Goal: Task Accomplishment & Management: Use online tool/utility

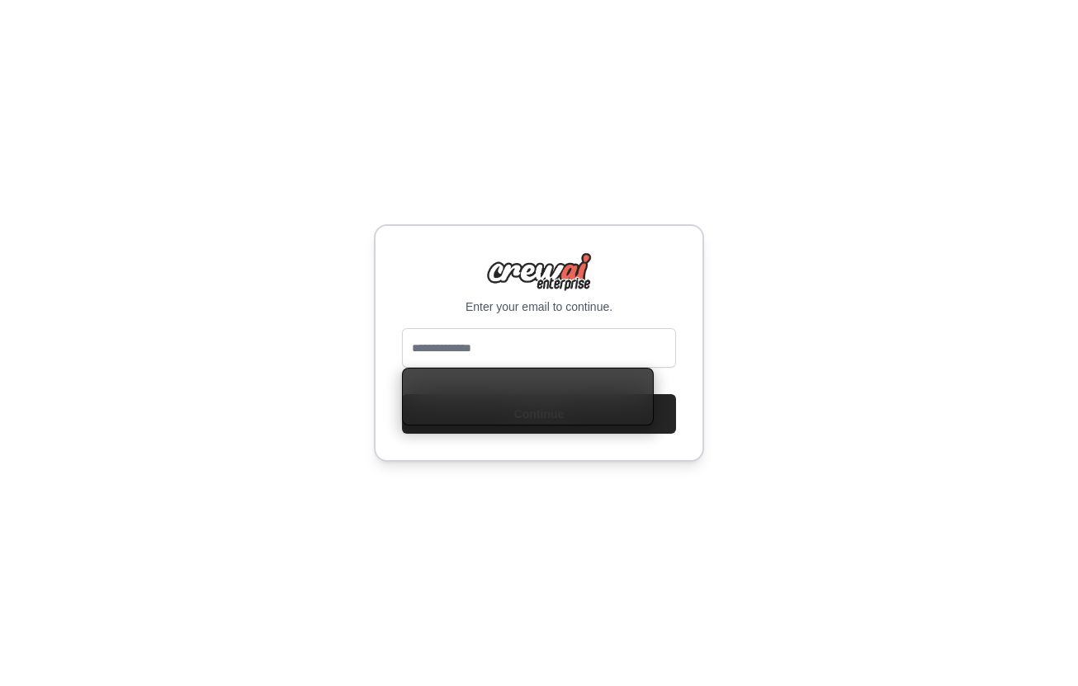
click at [519, 246] on div "Enter your email to continue. Continue" at bounding box center [539, 343] width 330 height 238
click at [472, 350] on input "email" at bounding box center [539, 348] width 274 height 40
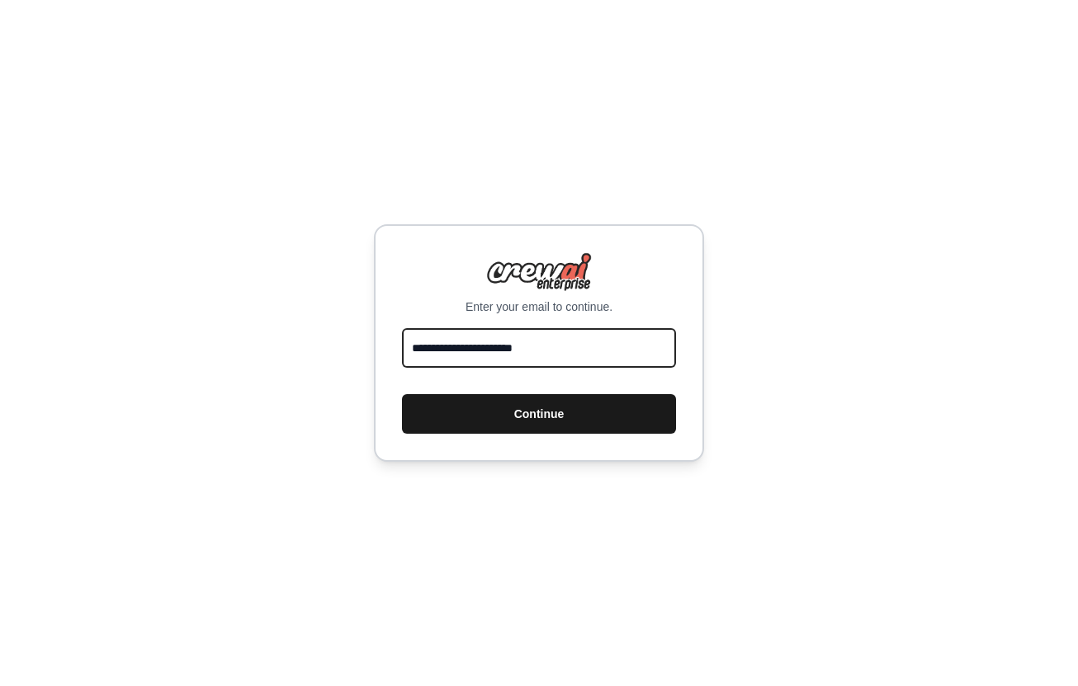
type input "**********"
click at [512, 411] on button "Continue" at bounding box center [539, 414] width 274 height 40
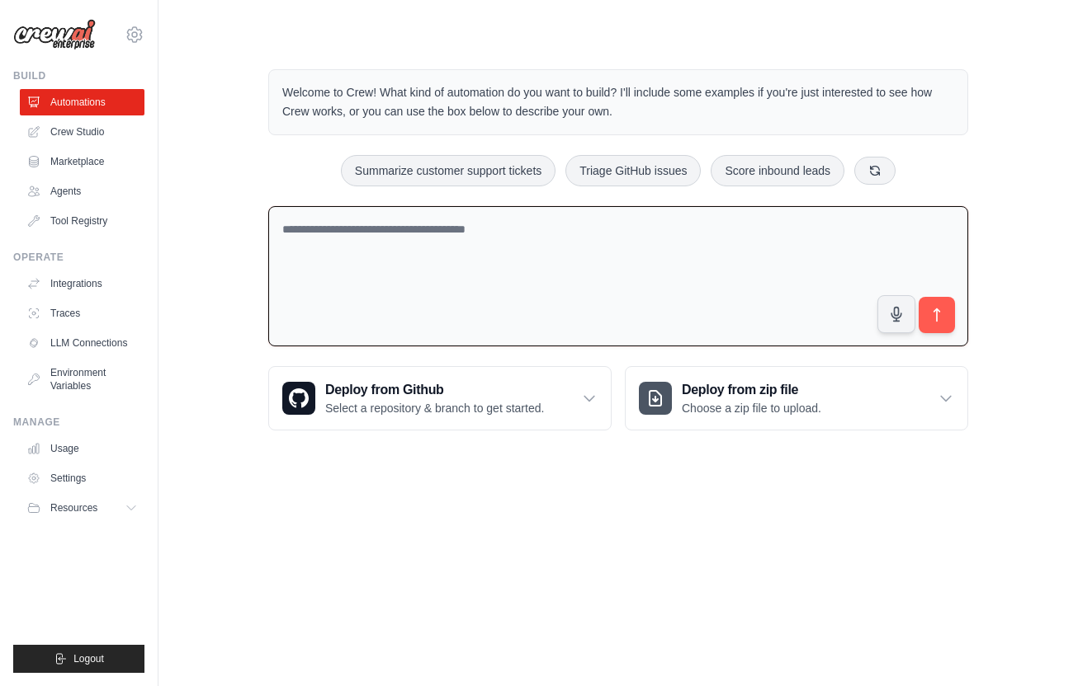
click at [364, 246] on textarea at bounding box center [618, 276] width 700 height 141
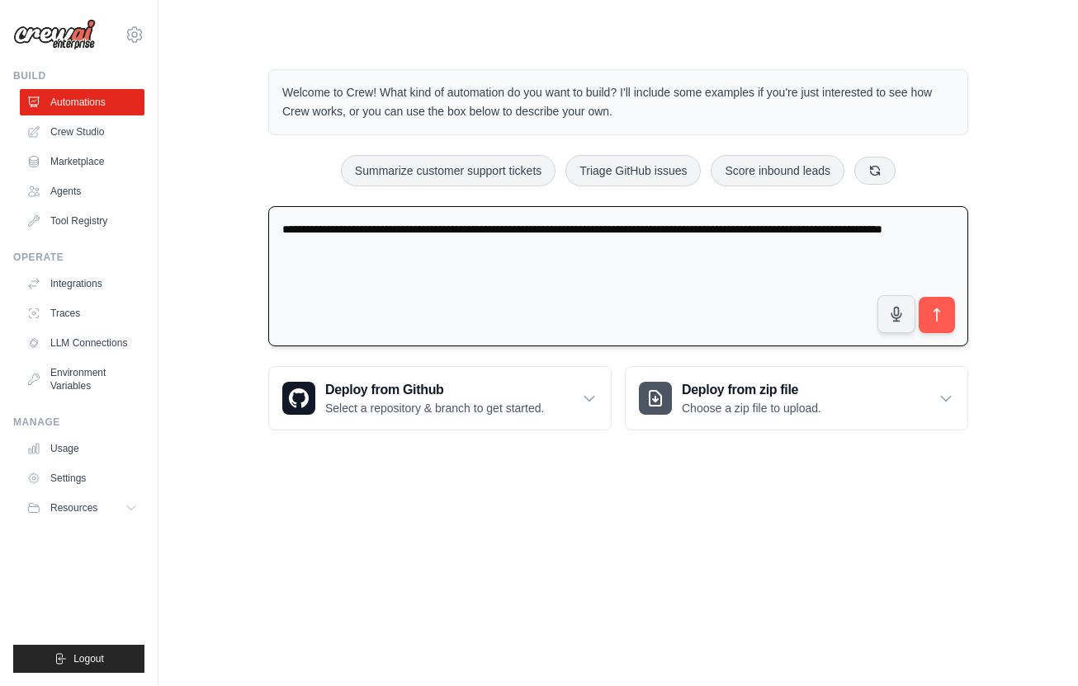
click at [903, 226] on textarea "**********" at bounding box center [618, 276] width 700 height 141
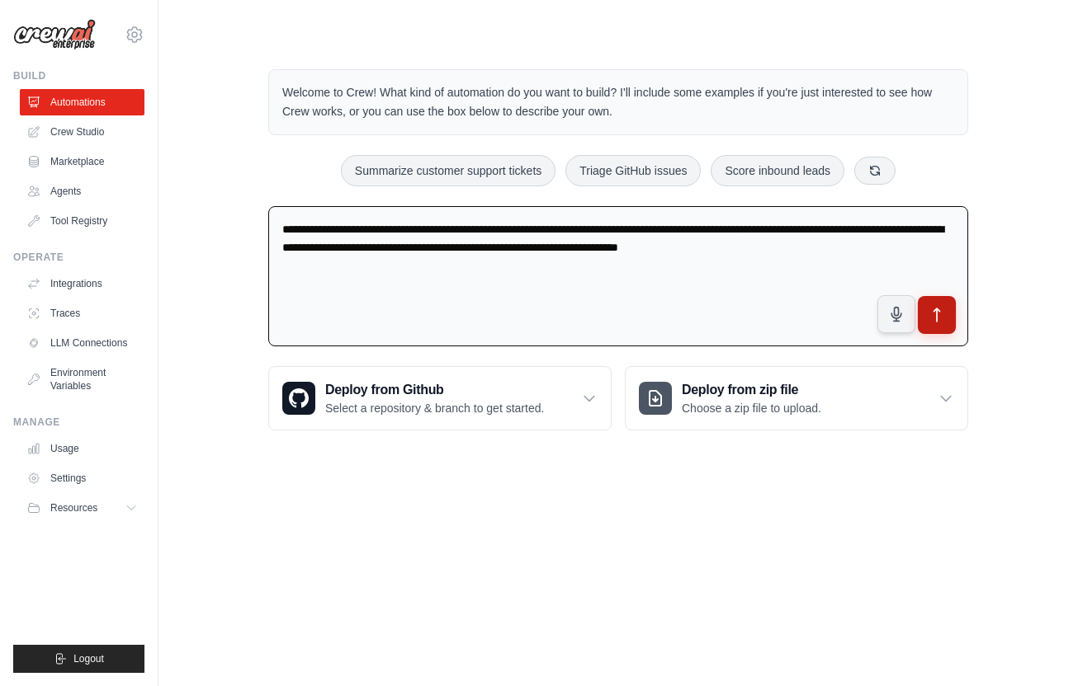
type textarea "**********"
click at [950, 302] on button "submit" at bounding box center [936, 315] width 38 height 38
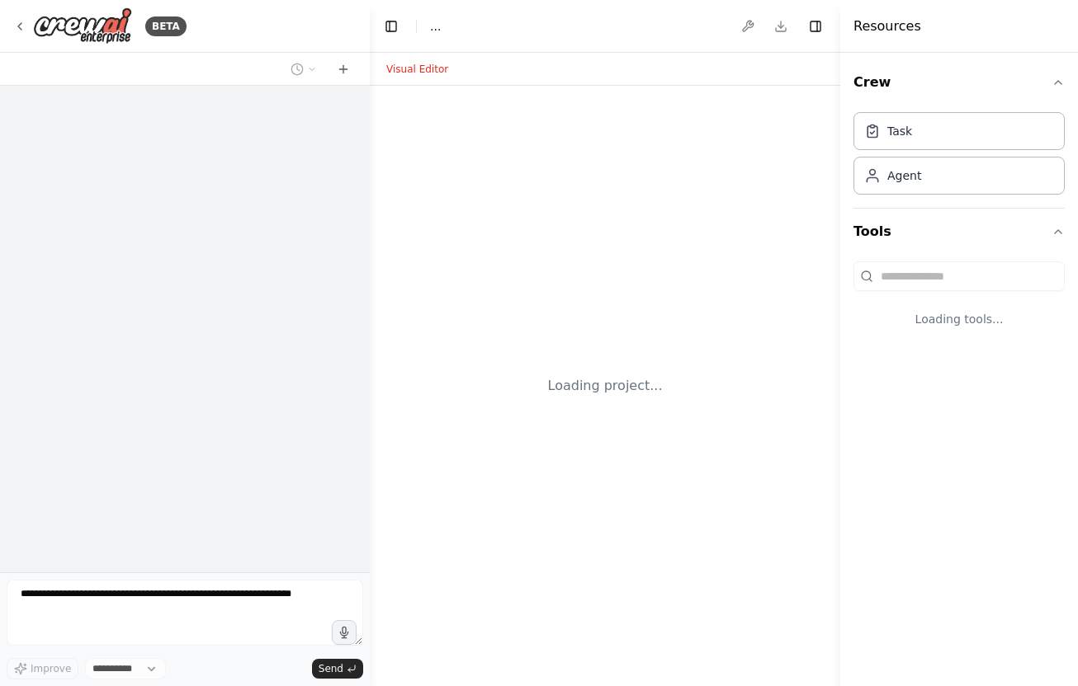
select select "****"
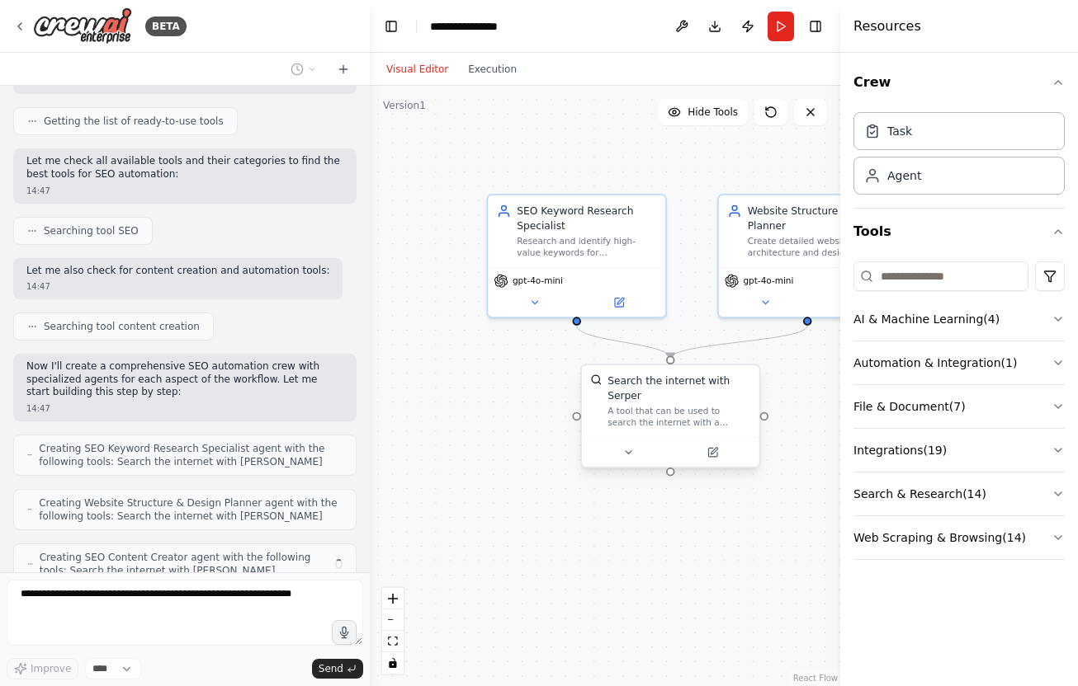
scroll to position [276, 0]
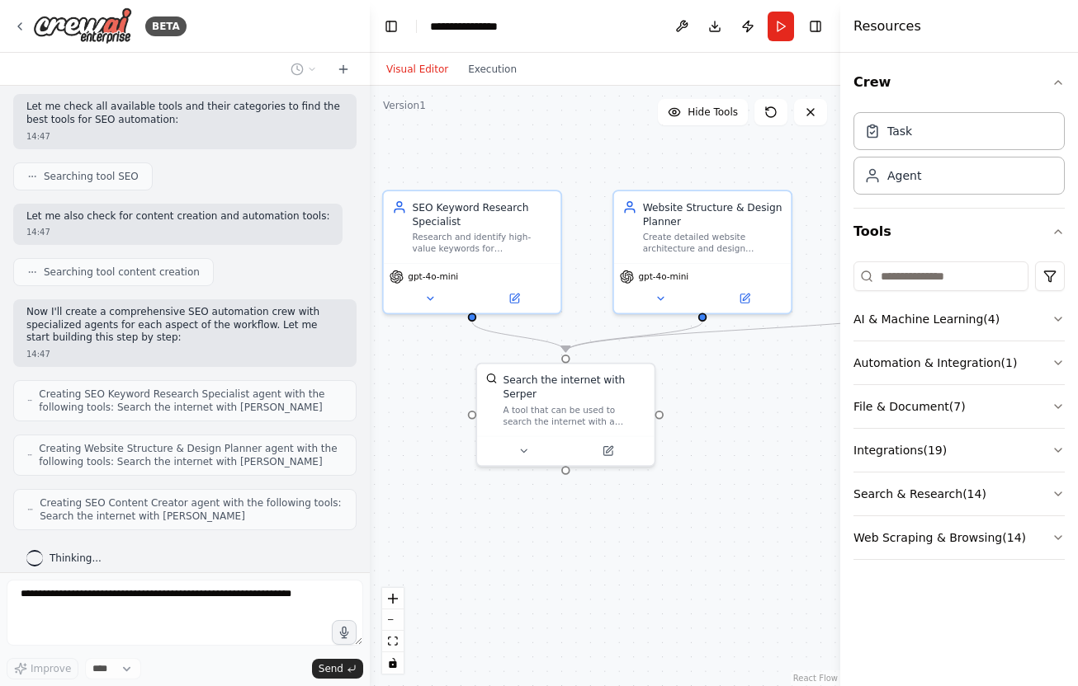
drag, startPoint x: 788, startPoint y: 536, endPoint x: 683, endPoint y: 532, distance: 104.9
click at [683, 532] on div ".deletable-edge-delete-btn { width: 20px; height: 20px; border: 0px solid #ffff…" at bounding box center [605, 386] width 470 height 601
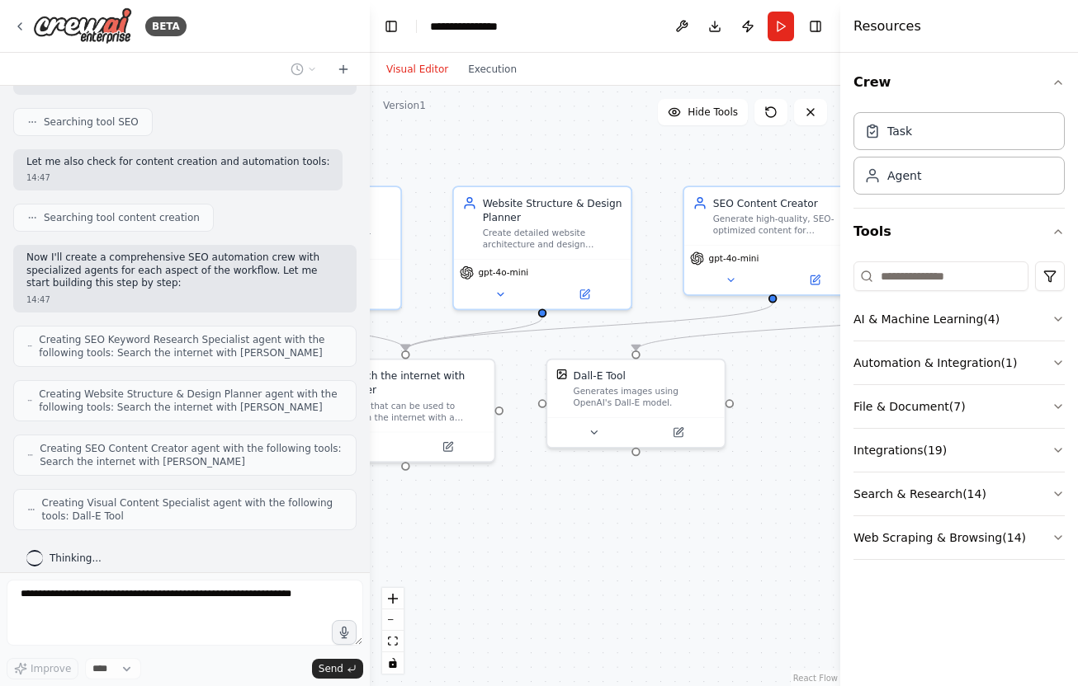
scroll to position [384, 0]
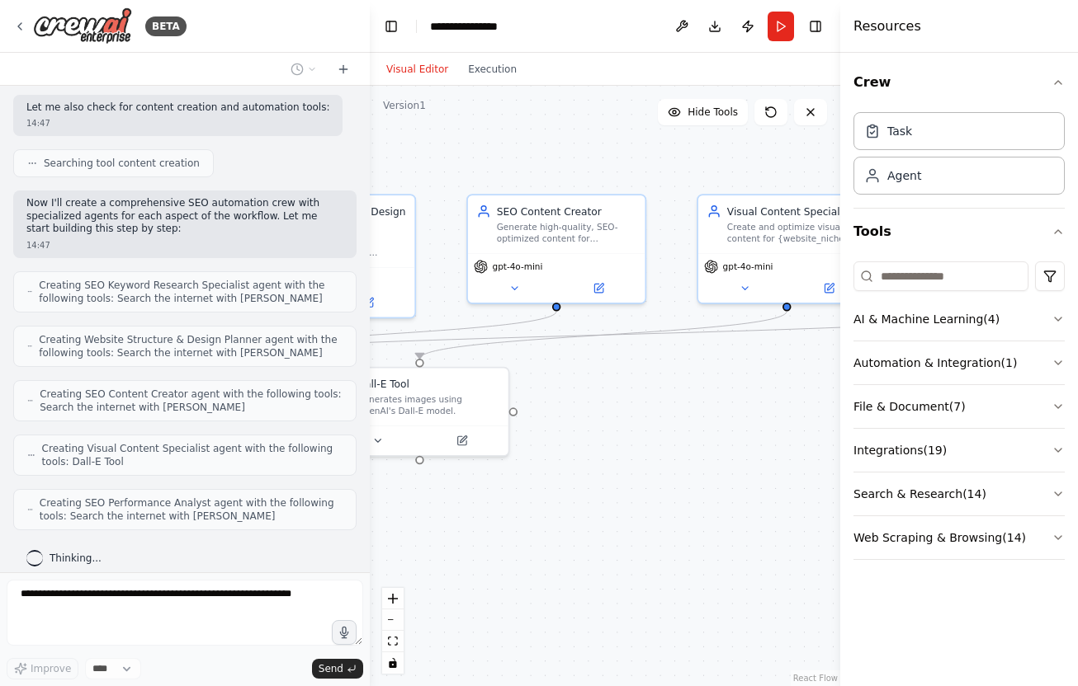
drag, startPoint x: 715, startPoint y: 535, endPoint x: 339, endPoint y: 540, distance: 376.2
click at [339, 540] on div "BETA i need to fully automate seo for websites - create website from scratch or…" at bounding box center [539, 343] width 1078 height 686
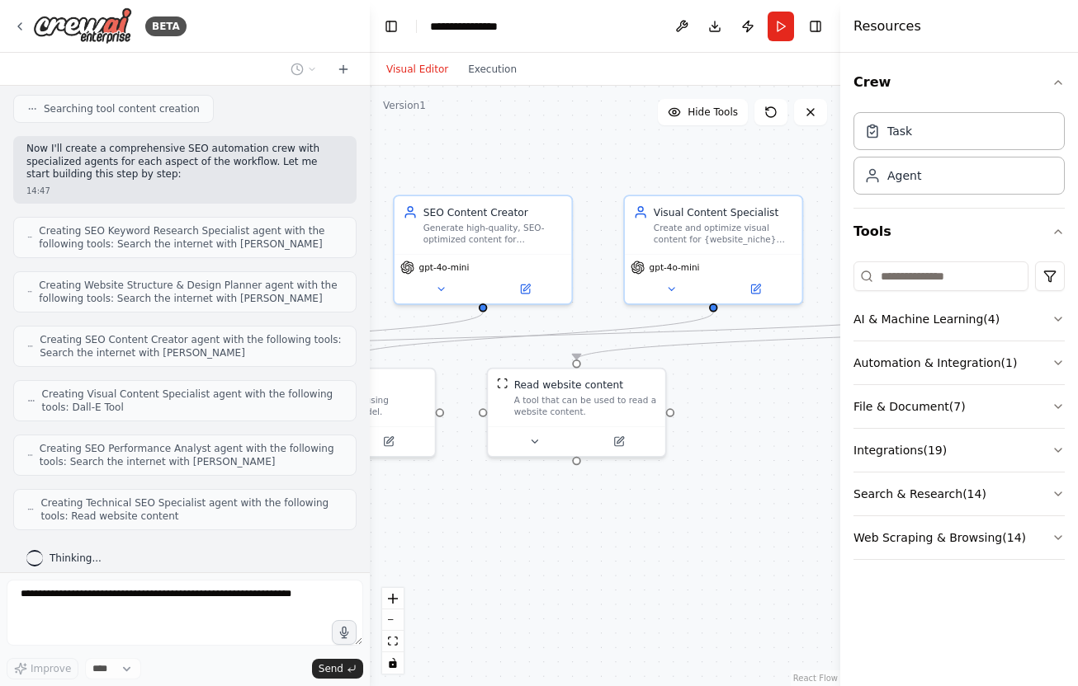
drag, startPoint x: 730, startPoint y: 478, endPoint x: 657, endPoint y: 479, distance: 73.4
click at [657, 479] on div ".deletable-edge-delete-btn { width: 20px; height: 20px; border: 0px solid #ffff…" at bounding box center [605, 386] width 470 height 601
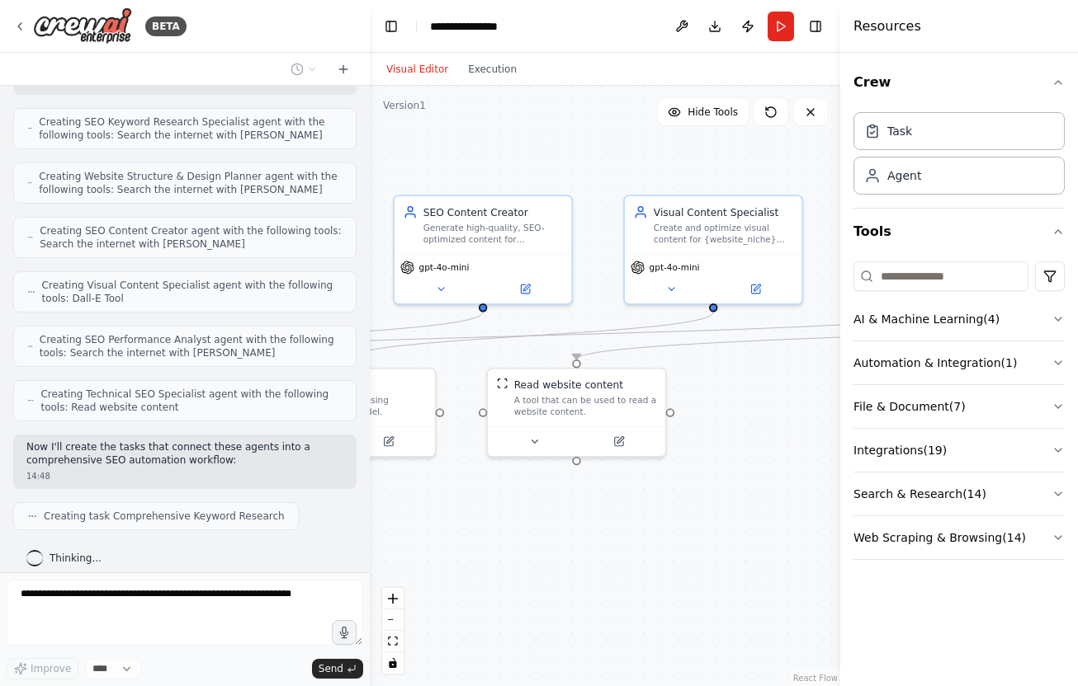
scroll to position [589, 0]
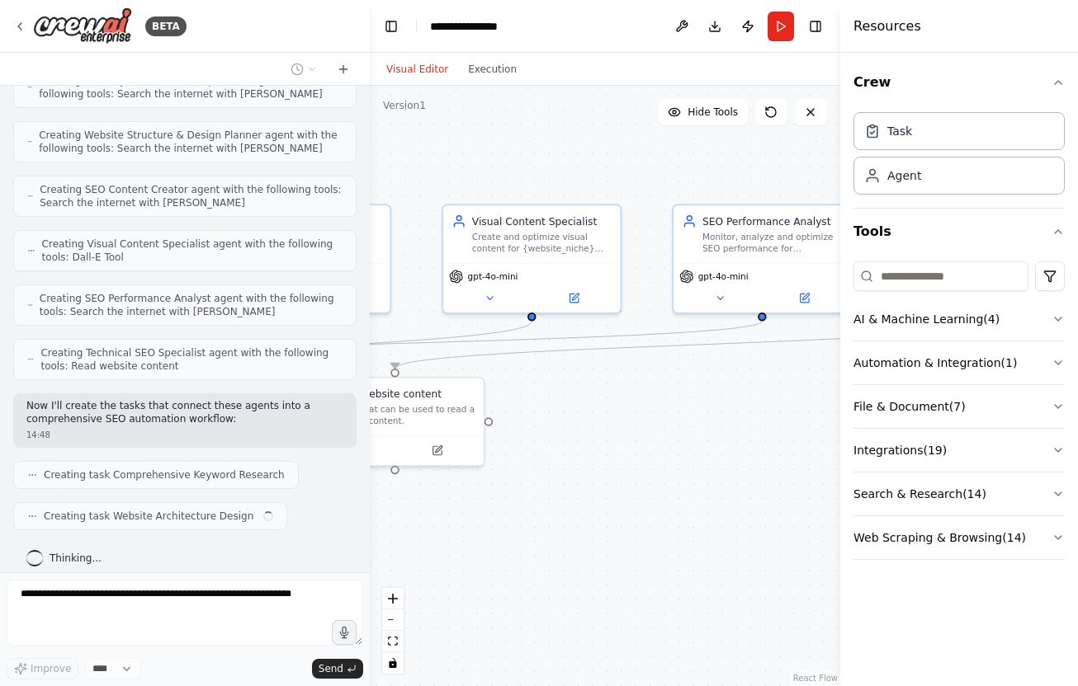
drag, startPoint x: 725, startPoint y: 488, endPoint x: 494, endPoint y: 498, distance: 231.3
click at [494, 498] on div ".deletable-edge-delete-btn { width: 20px; height: 20px; border: 0px solid #ffff…" at bounding box center [605, 386] width 470 height 601
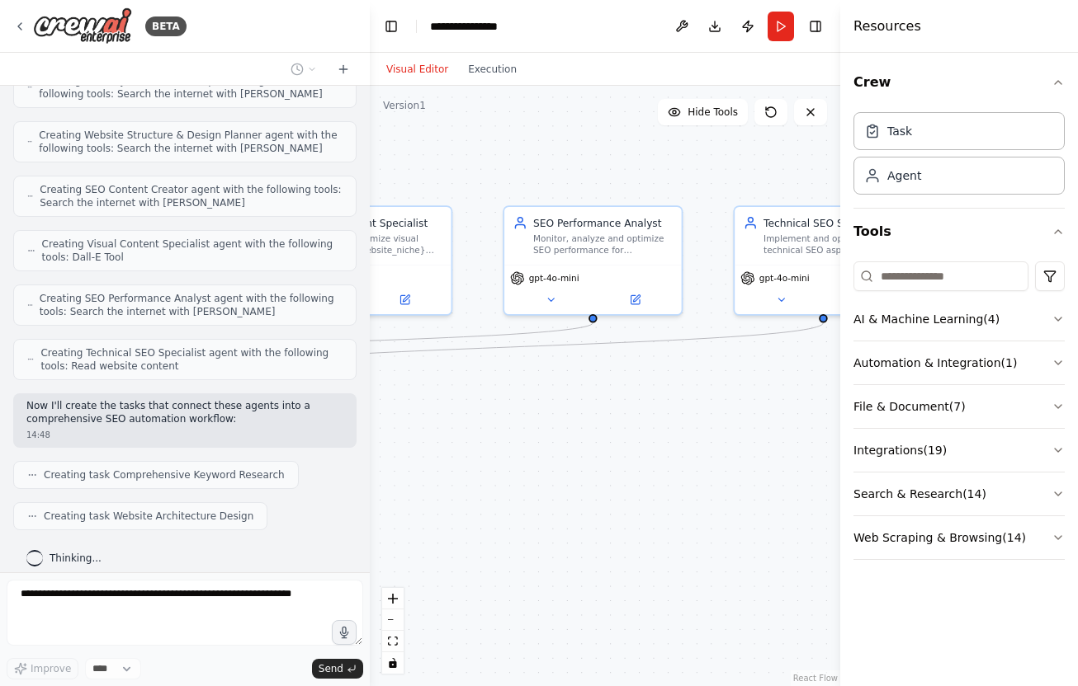
drag, startPoint x: 776, startPoint y: 435, endPoint x: 606, endPoint y: 436, distance: 170.0
click at [606, 436] on div ".deletable-edge-delete-btn { width: 20px; height: 20px; border: 0px solid #ffff…" at bounding box center [605, 386] width 470 height 601
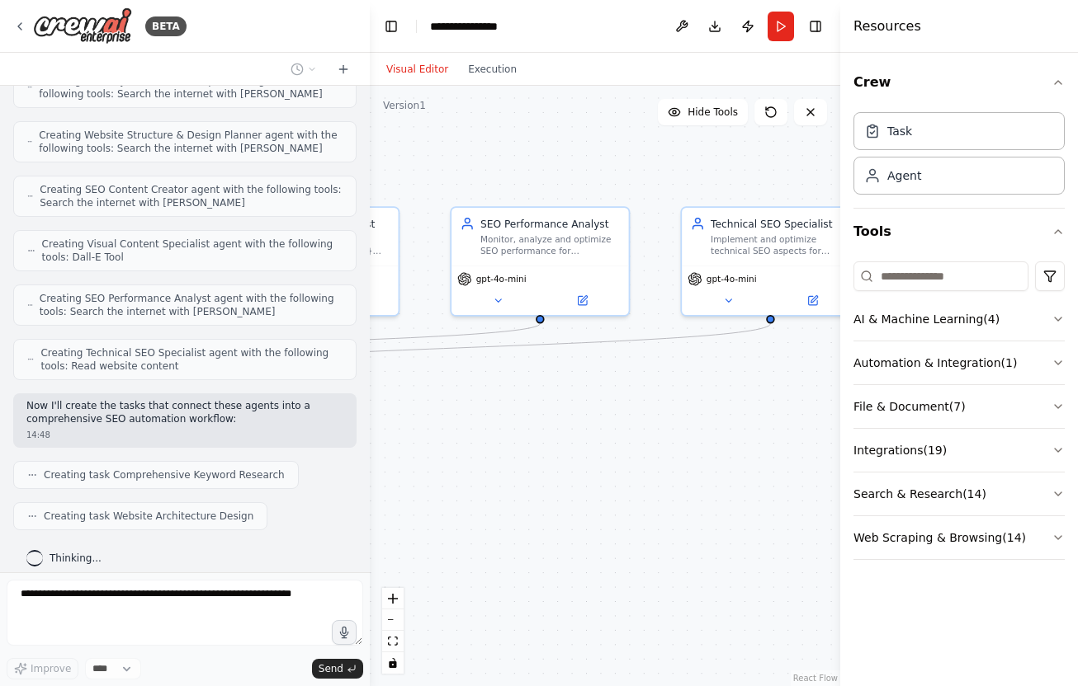
drag, startPoint x: 737, startPoint y: 440, endPoint x: 584, endPoint y: 440, distance: 152.6
click at [584, 440] on div ".deletable-edge-delete-btn { width: 20px; height: 20px; border: 0px solid #ffff…" at bounding box center [605, 386] width 470 height 601
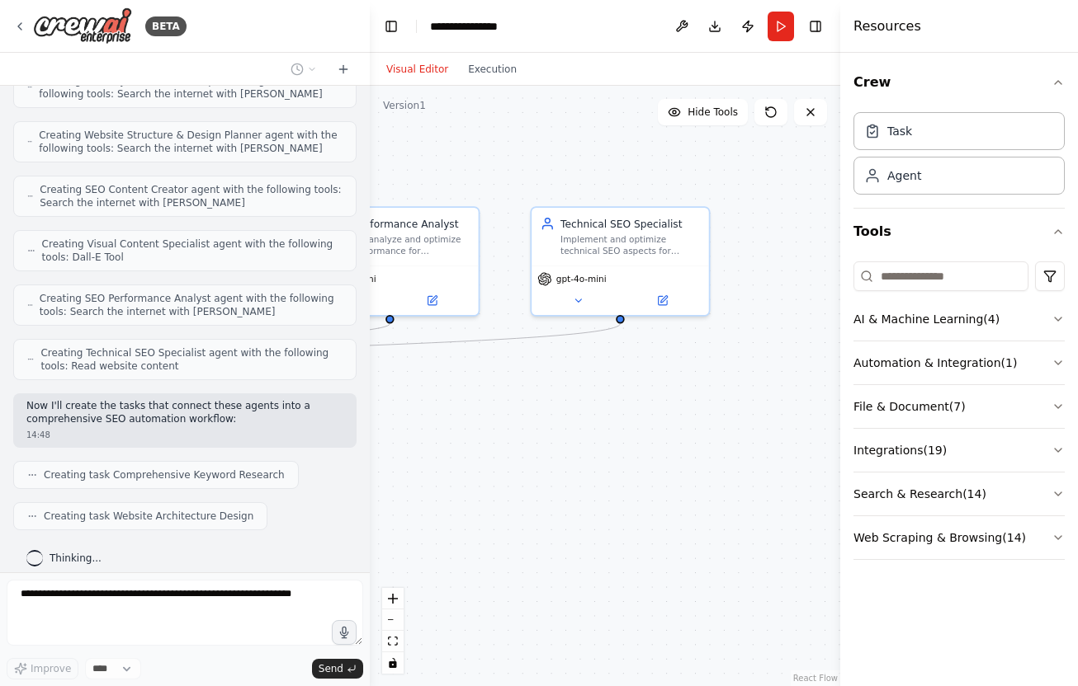
scroll to position [630, 0]
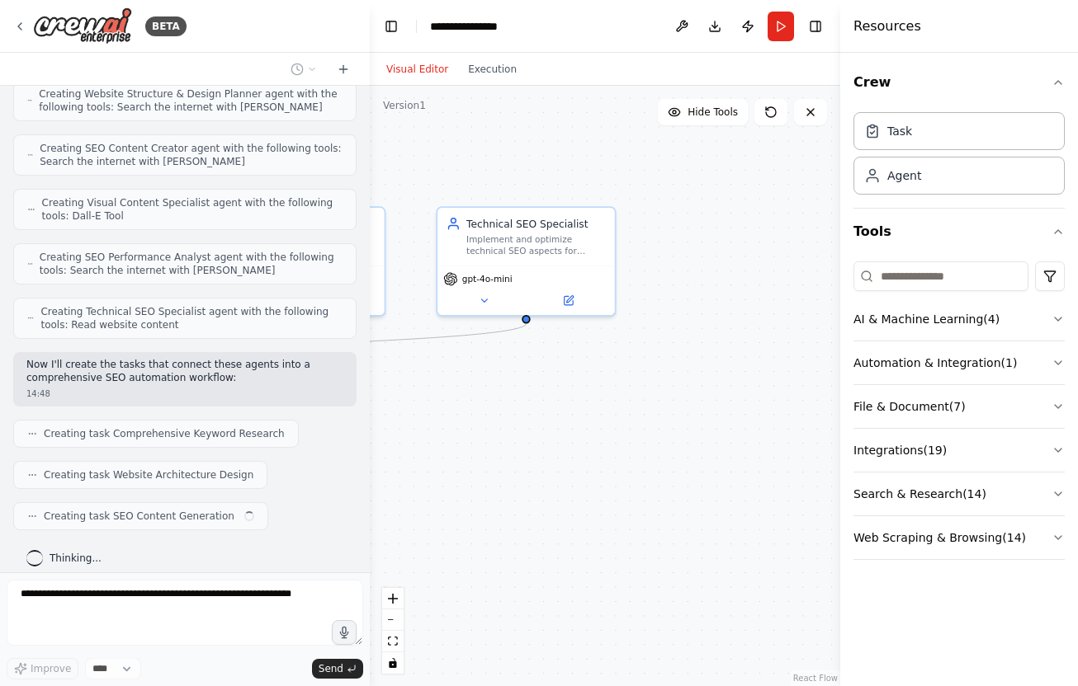
drag, startPoint x: 719, startPoint y: 440, endPoint x: 625, endPoint y: 440, distance: 94.1
click at [625, 440] on div ".deletable-edge-delete-btn { width: 20px; height: 20px; border: 0px solid #ffff…" at bounding box center [605, 386] width 470 height 601
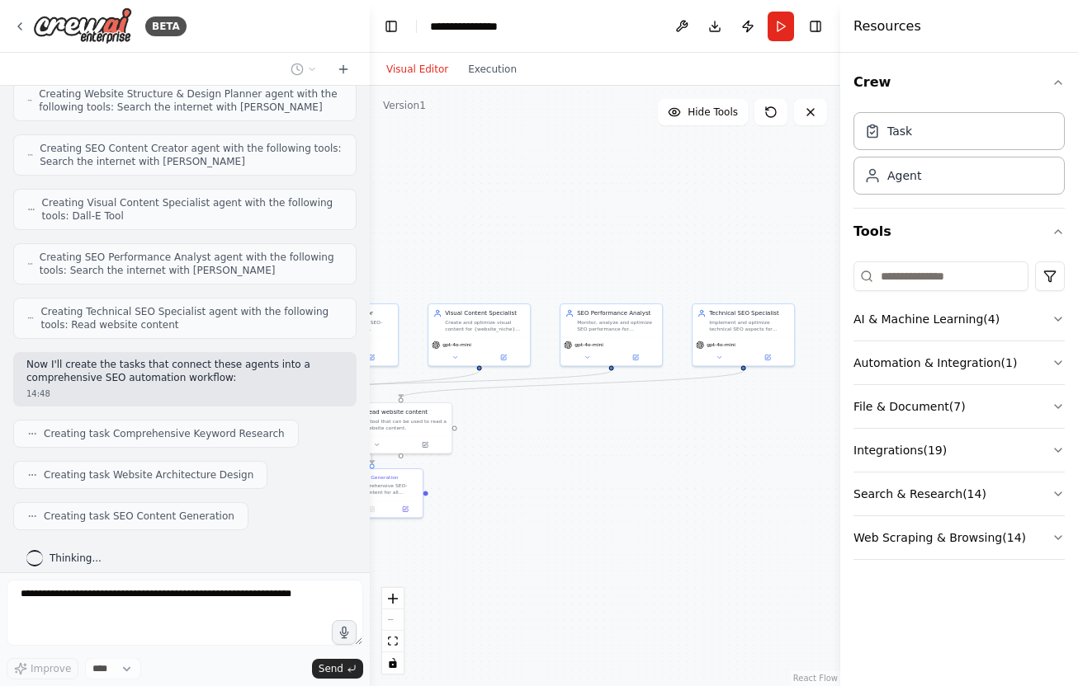
drag, startPoint x: 544, startPoint y: 434, endPoint x: 832, endPoint y: 432, distance: 288.8
click at [818, 434] on div ".deletable-edge-delete-btn { width: 20px; height: 20px; border: 0px solid #ffff…" at bounding box center [605, 386] width 470 height 601
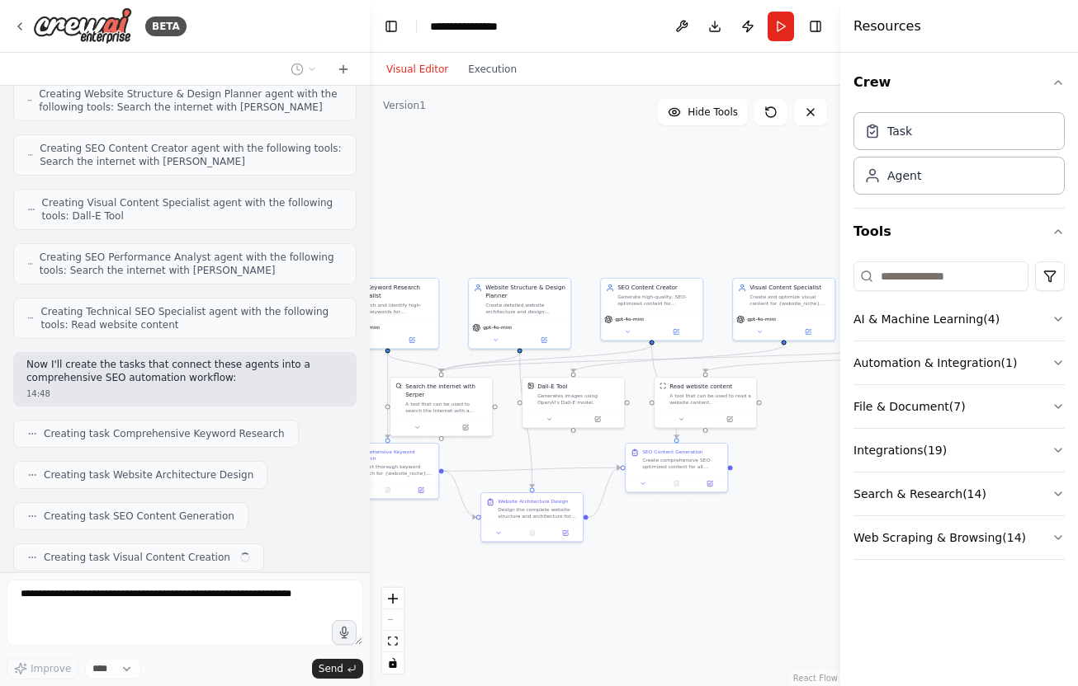
scroll to position [672, 0]
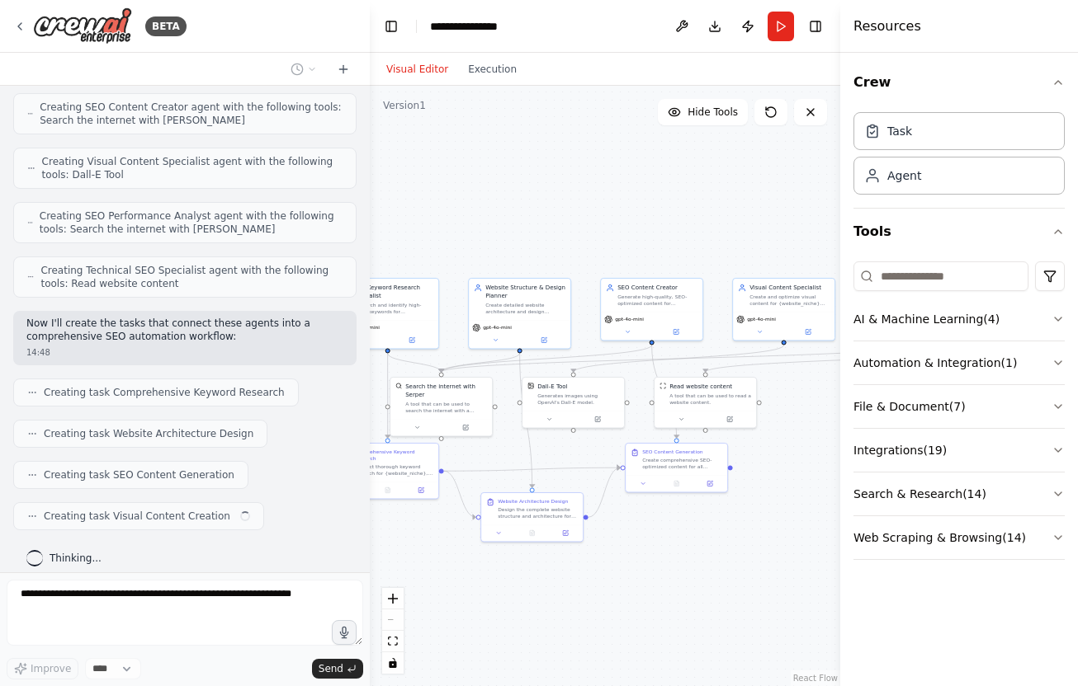
drag, startPoint x: 526, startPoint y: 544, endPoint x: 789, endPoint y: 518, distance: 263.6
click at [790, 518] on div ".deletable-edge-delete-btn { width: 20px; height: 20px; border: 0px solid #ffff…" at bounding box center [605, 386] width 470 height 601
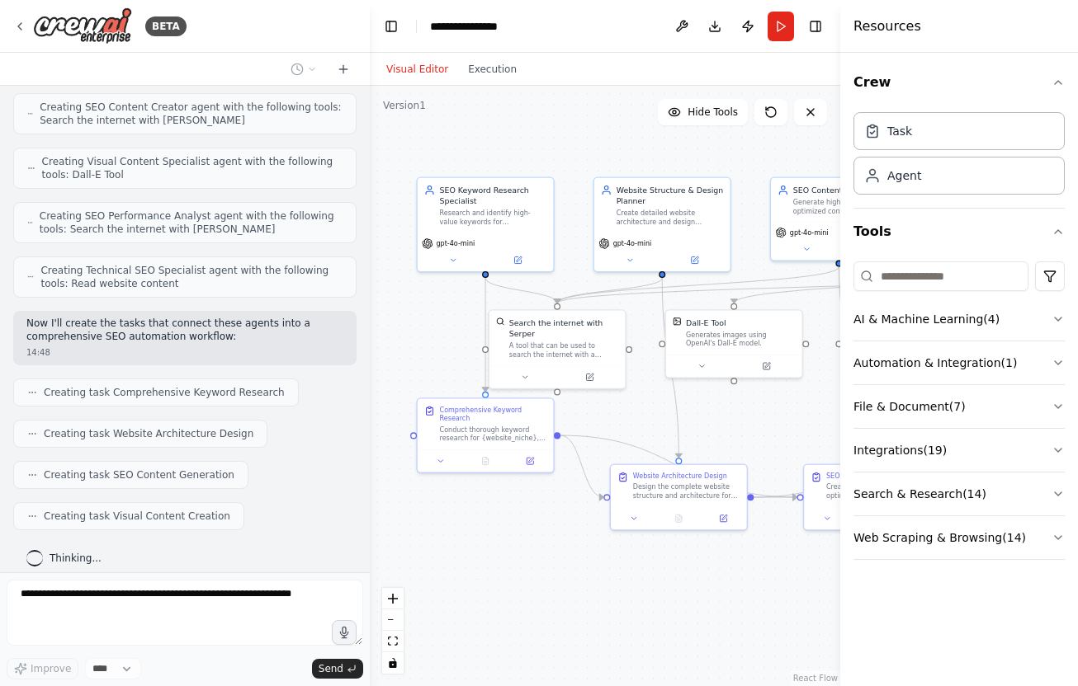
drag, startPoint x: 425, startPoint y: 506, endPoint x: 523, endPoint y: 501, distance: 98.3
click at [523, 501] on div ".deletable-edge-delete-btn { width: 20px; height: 20px; border: 0px solid #ffff…" at bounding box center [605, 386] width 470 height 601
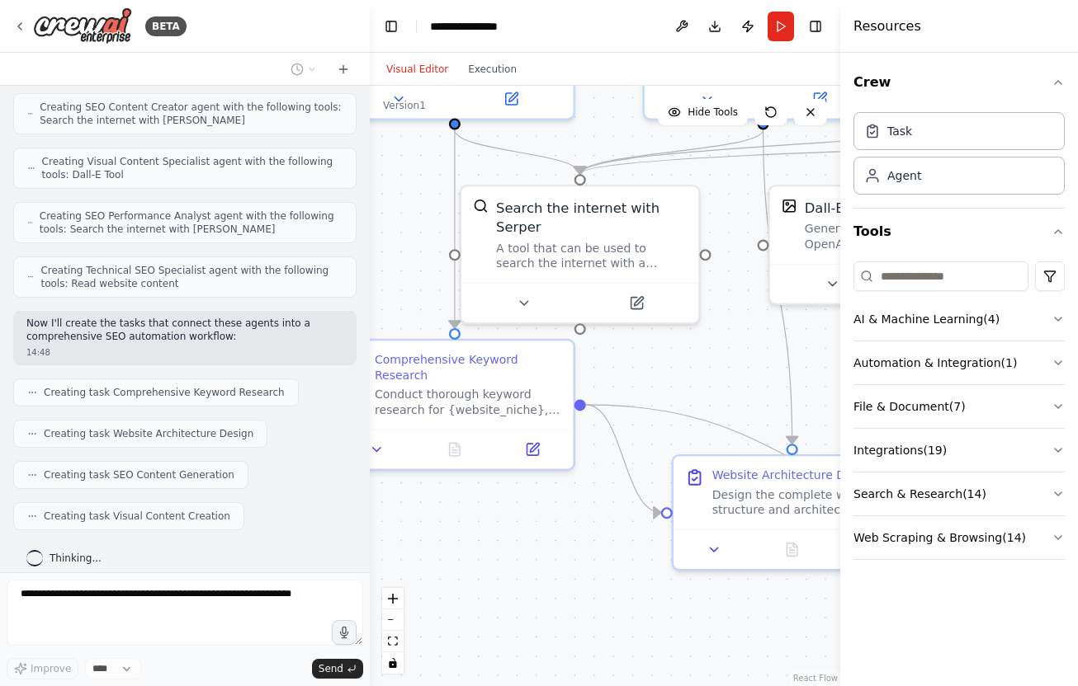
scroll to position [713, 0]
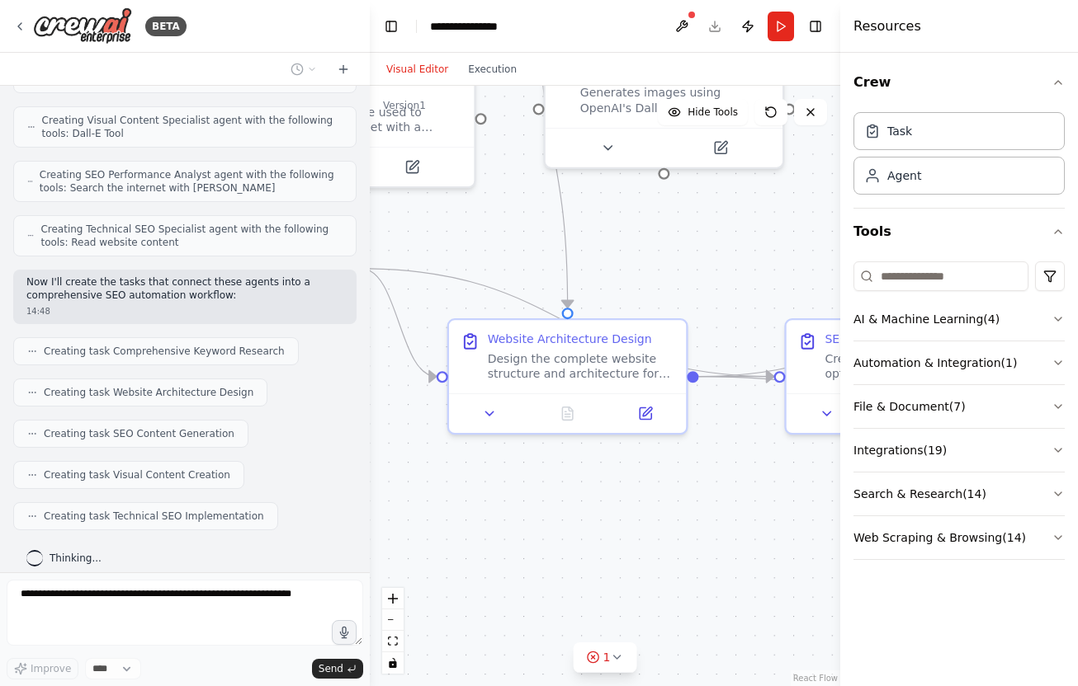
drag, startPoint x: 498, startPoint y: 525, endPoint x: 269, endPoint y: 388, distance: 266.4
click at [269, 388] on div "BETA i need to fully automate seo for websites - create website from scratch or…" at bounding box center [539, 343] width 1078 height 686
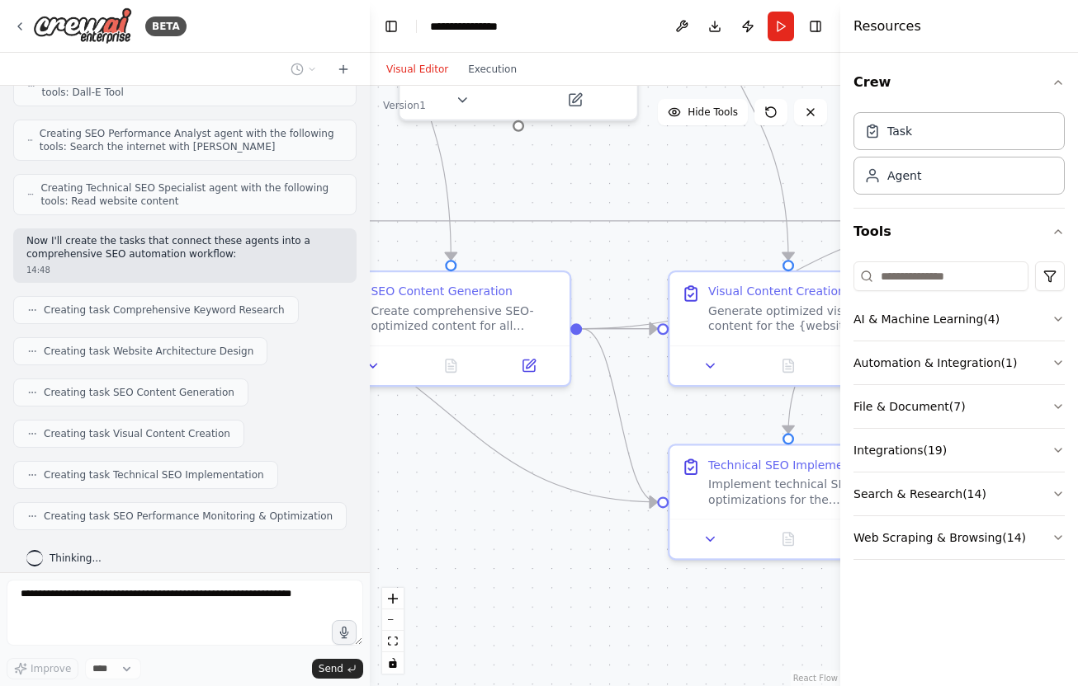
drag, startPoint x: 751, startPoint y: 488, endPoint x: 290, endPoint y: 439, distance: 463.8
click at [290, 439] on div "BETA i need to fully automate seo for websites - create website from scratch or…" at bounding box center [539, 343] width 1078 height 686
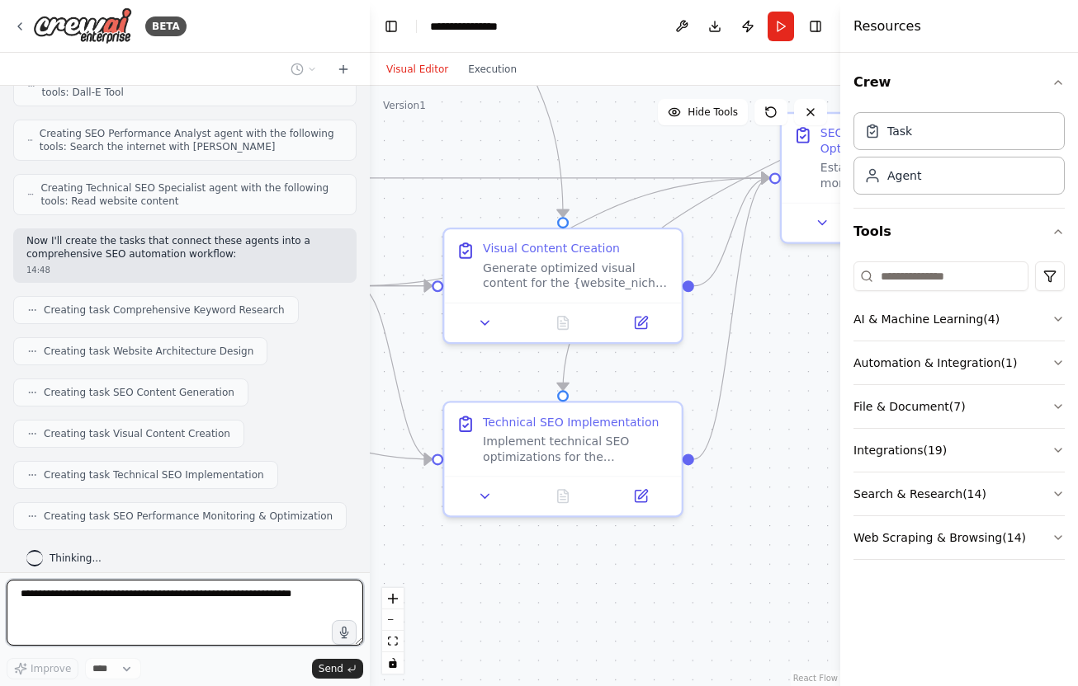
drag, startPoint x: 644, startPoint y: 607, endPoint x: 427, endPoint y: 566, distance: 220.9
click at [427, 566] on div ".deletable-edge-delete-btn { width: 20px; height: 20px; border: 0px solid #ffff…" at bounding box center [605, 386] width 470 height 601
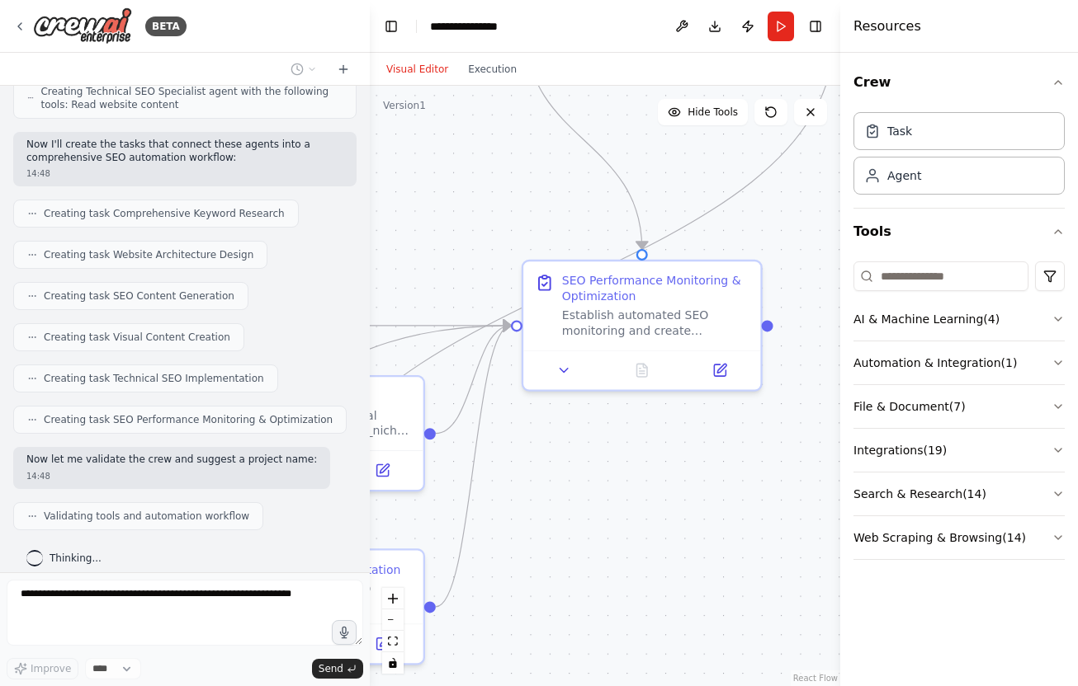
drag, startPoint x: 802, startPoint y: 510, endPoint x: 543, endPoint y: 658, distance: 298.2
click at [543, 658] on div ".deletable-edge-delete-btn { width: 20px; height: 20px; border: 0px solid #ffff…" at bounding box center [605, 386] width 470 height 601
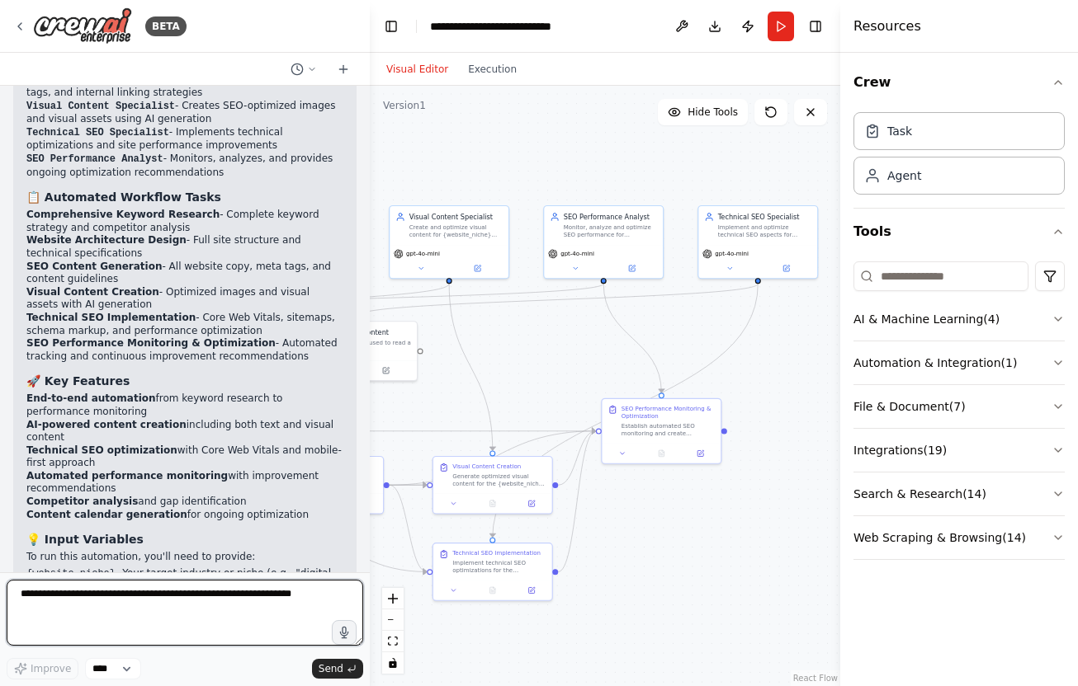
scroll to position [1637, 0]
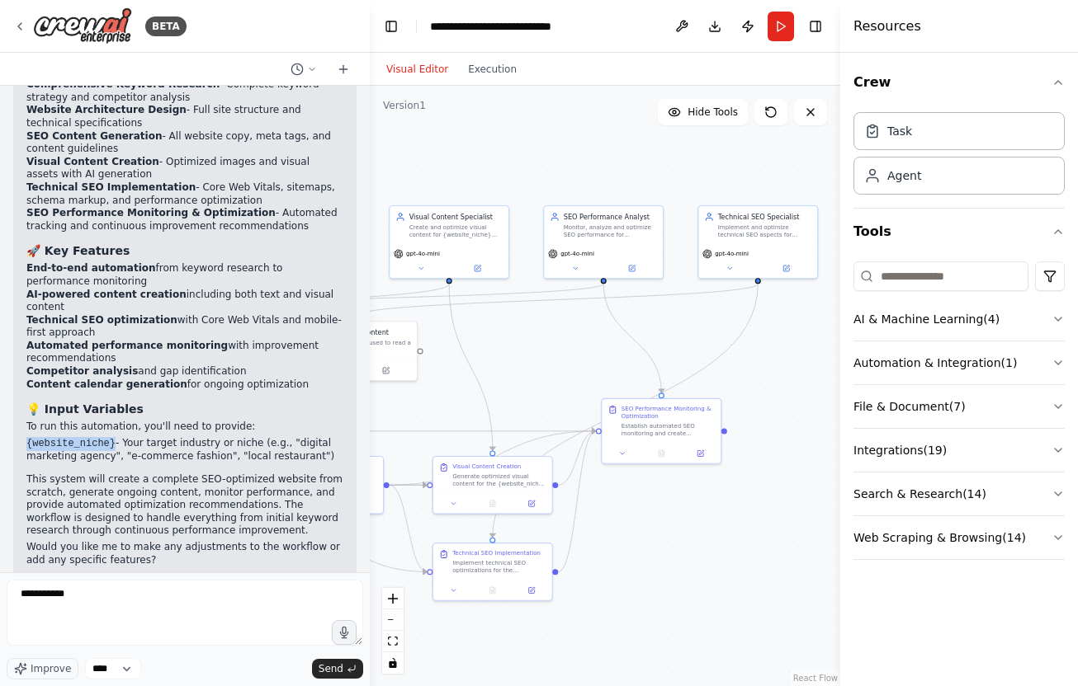
drag, startPoint x: 116, startPoint y: 410, endPoint x: 20, endPoint y: 421, distance: 97.1
click at [20, 421] on div "Perfect! I've created a comprehensive SEO automation system that covers your en…" at bounding box center [184, 194] width 343 height 791
copy code "{website_niche}"
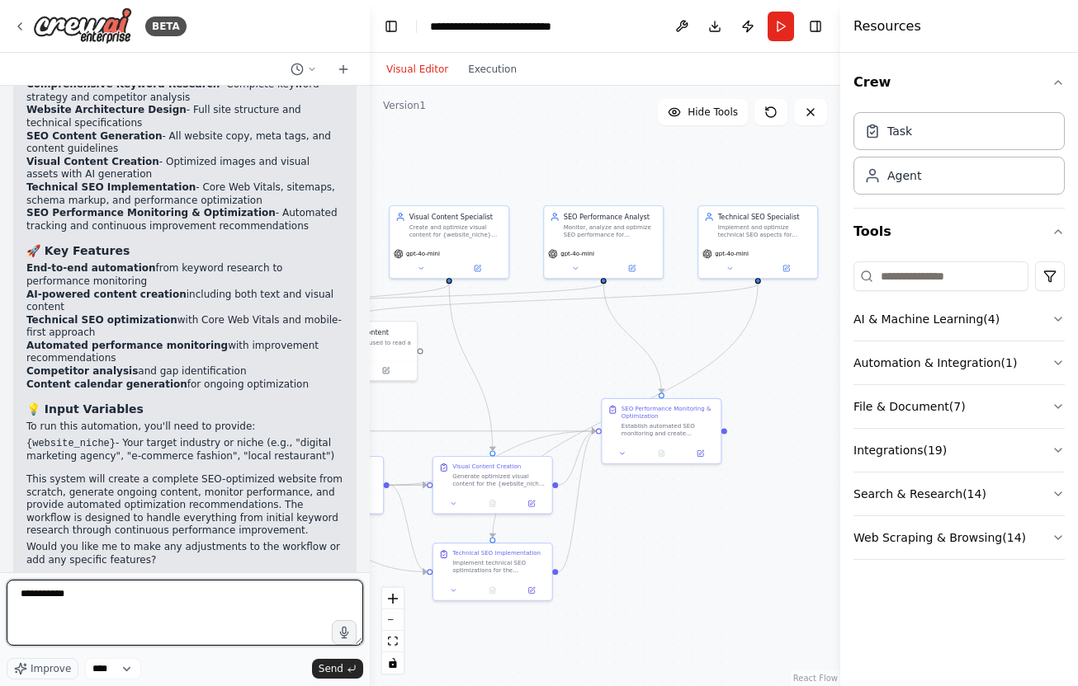
click at [138, 604] on textarea "**********" at bounding box center [185, 613] width 356 height 66
paste textarea "**********"
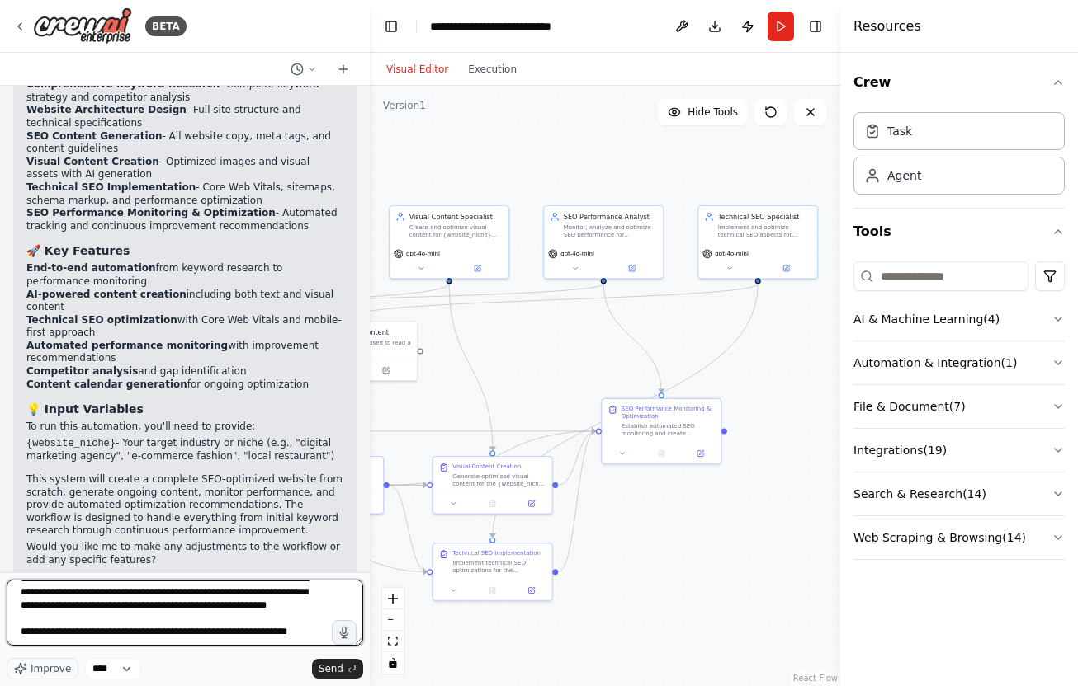
scroll to position [34, 0]
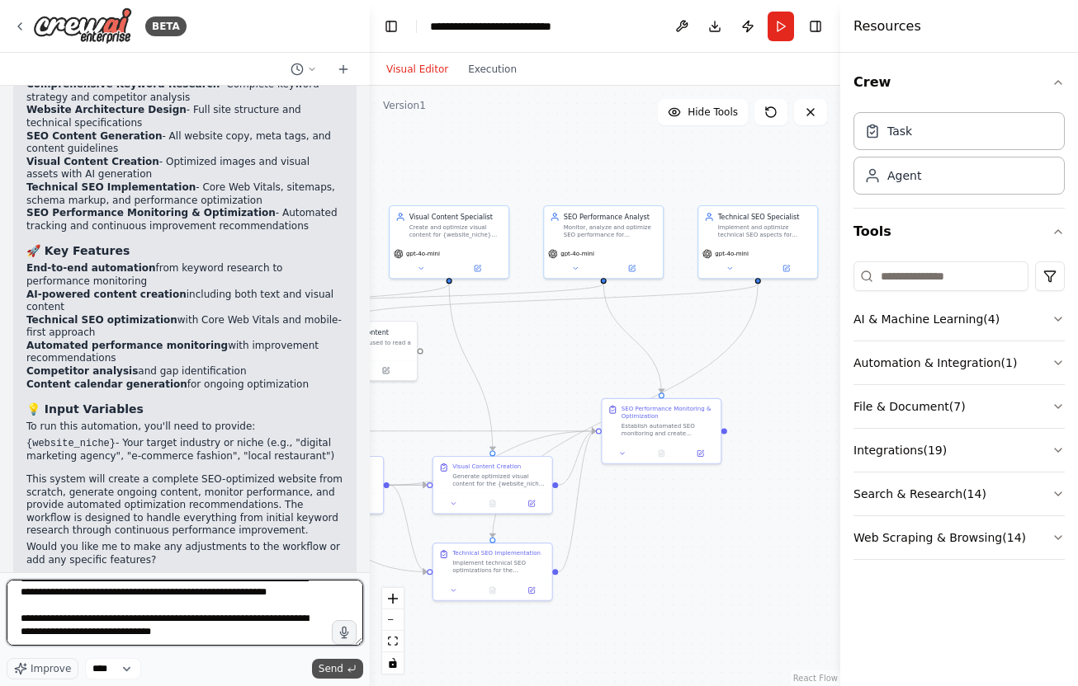
type textarea "**********"
click at [341, 663] on span "Send" at bounding box center [330, 669] width 25 height 13
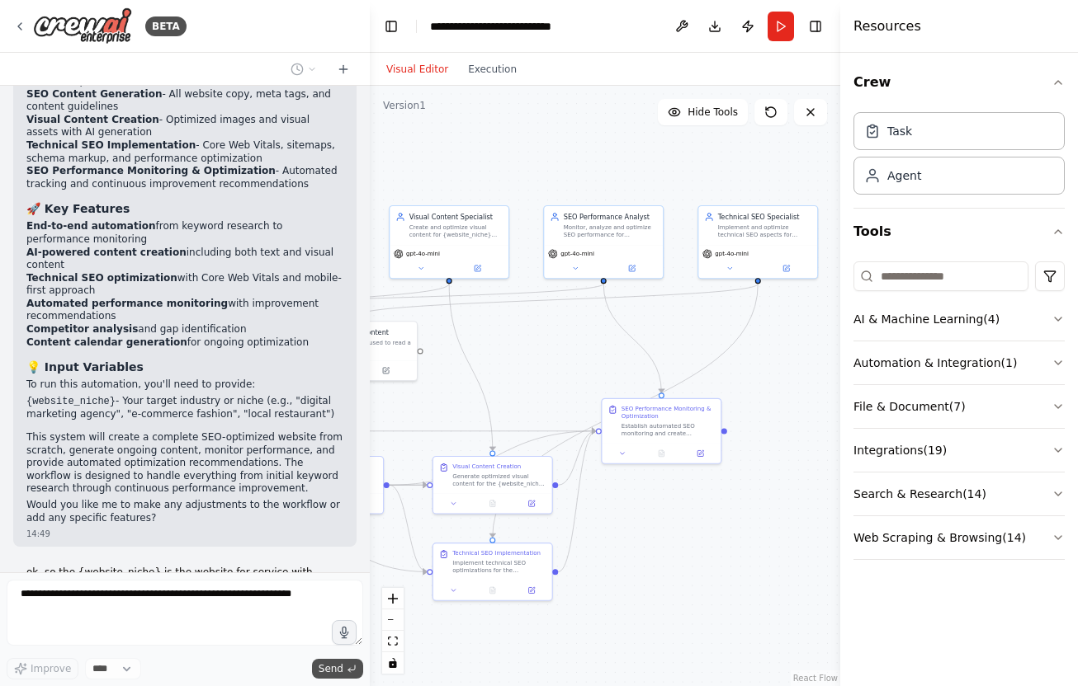
scroll to position [1790, 0]
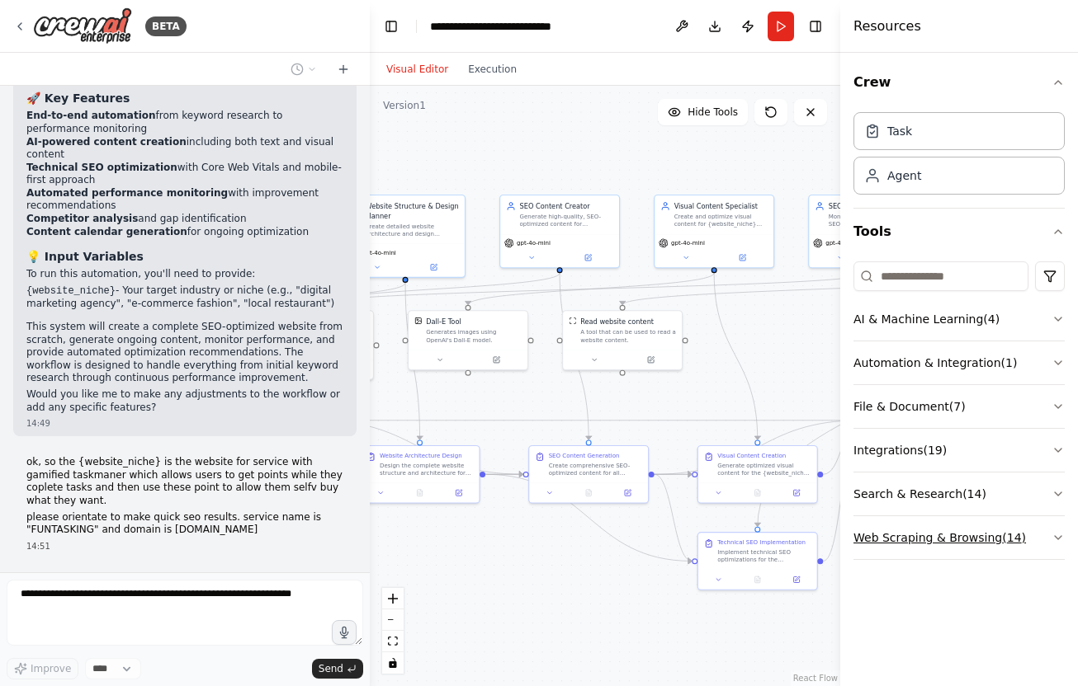
drag, startPoint x: 604, startPoint y: 547, endPoint x: 869, endPoint y: 536, distance: 265.1
click at [869, 536] on div "BETA i need to fully automate seo for websites - create website from scratch or…" at bounding box center [539, 343] width 1078 height 686
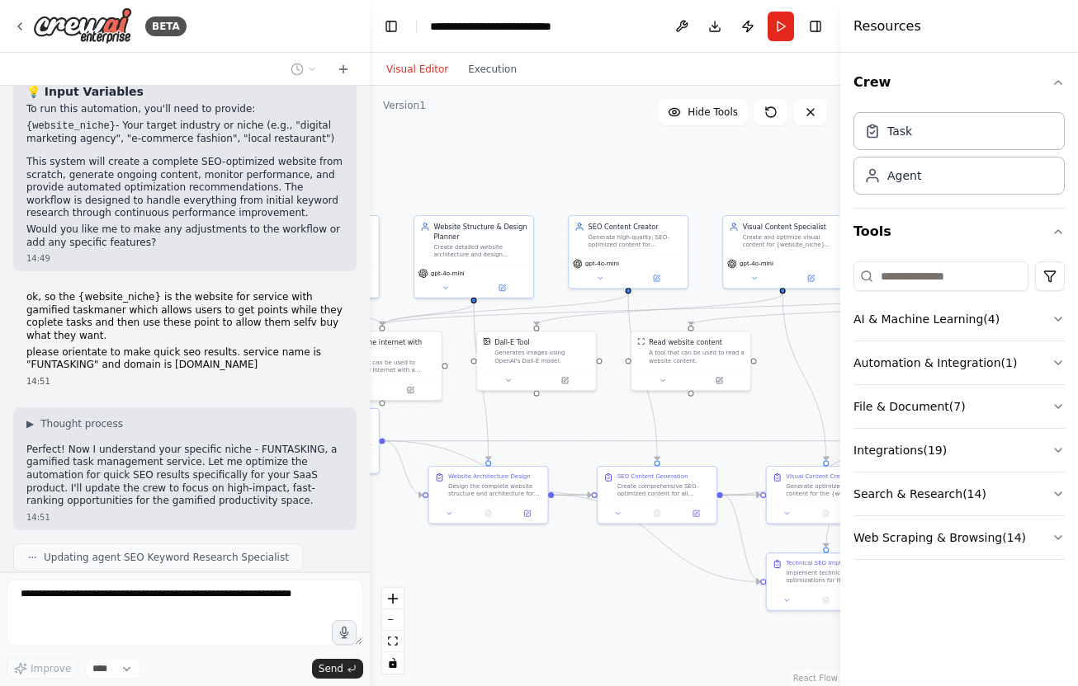
scroll to position [1967, 0]
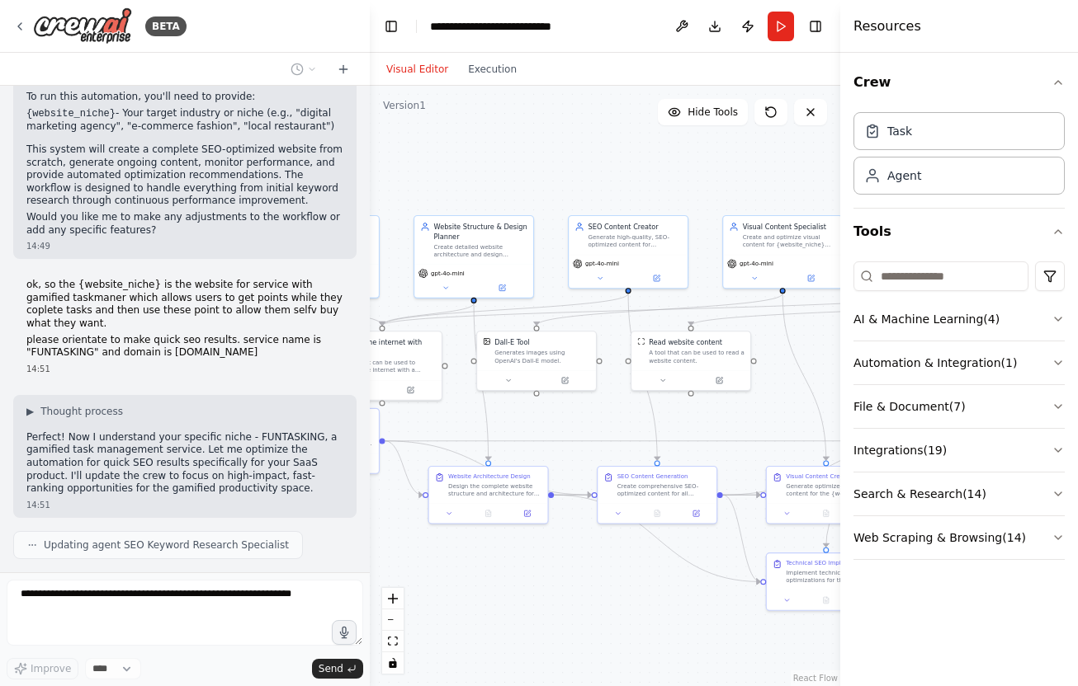
drag, startPoint x: 531, startPoint y: 526, endPoint x: 600, endPoint y: 546, distance: 71.5
click at [600, 546] on div ".deletable-edge-delete-btn { width: 20px; height: 20px; border: 0px solid #ffff…" at bounding box center [605, 386] width 470 height 601
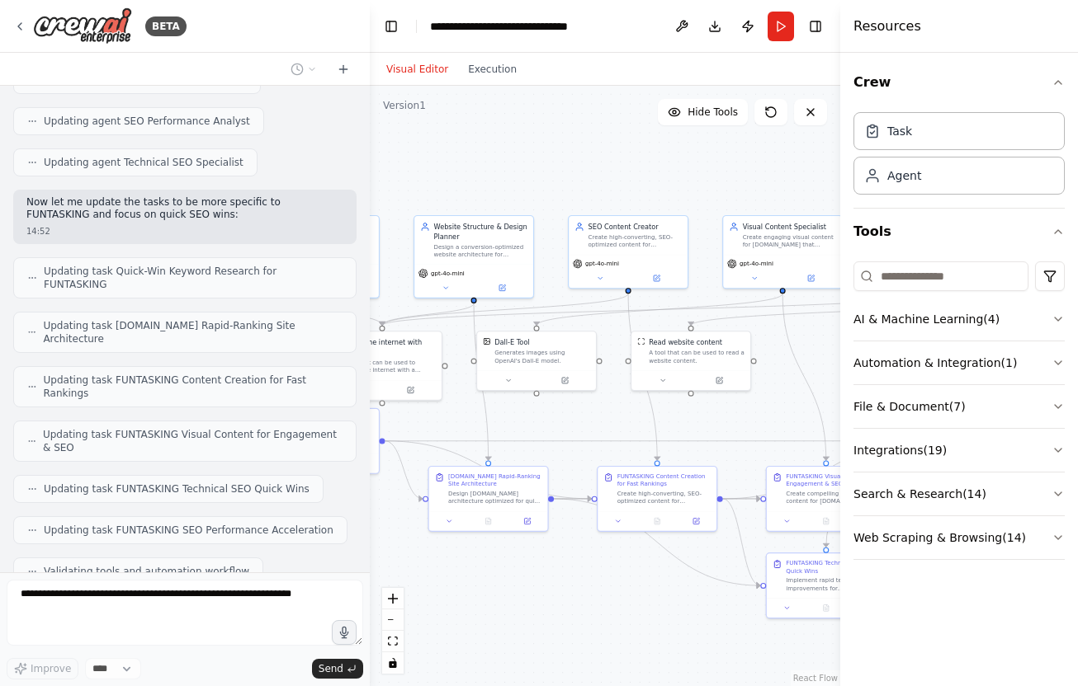
scroll to position [2597, 0]
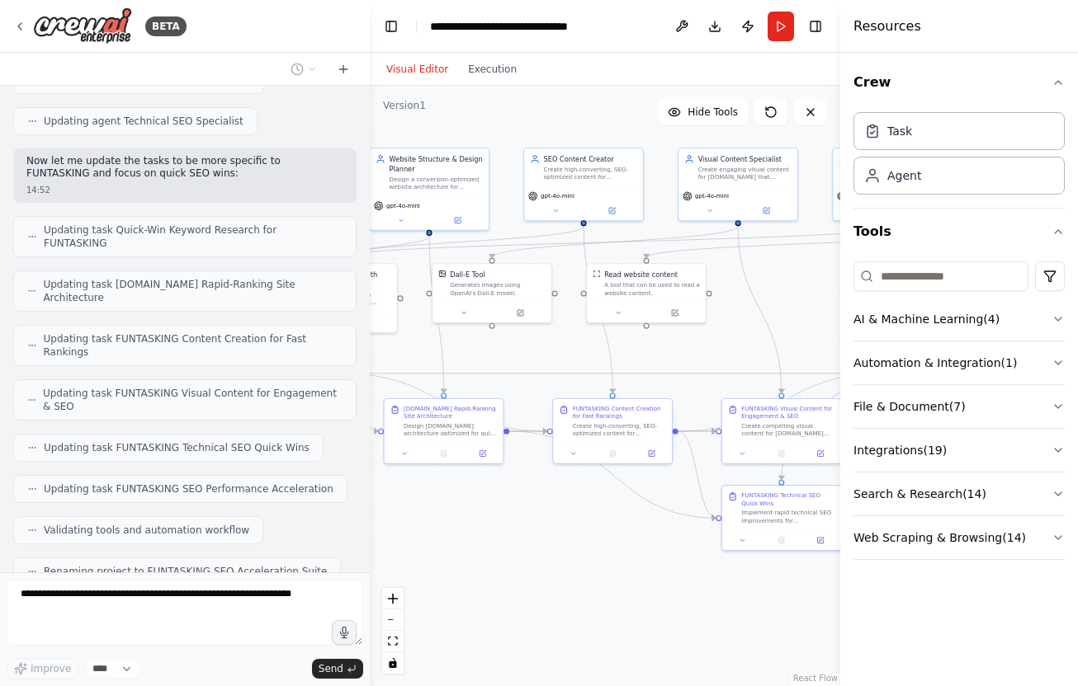
drag, startPoint x: 580, startPoint y: 621, endPoint x: 520, endPoint y: 540, distance: 100.8
click at [520, 540] on div ".deletable-edge-delete-btn { width: 20px; height: 20px; border: 0px solid #ffff…" at bounding box center [605, 386] width 470 height 601
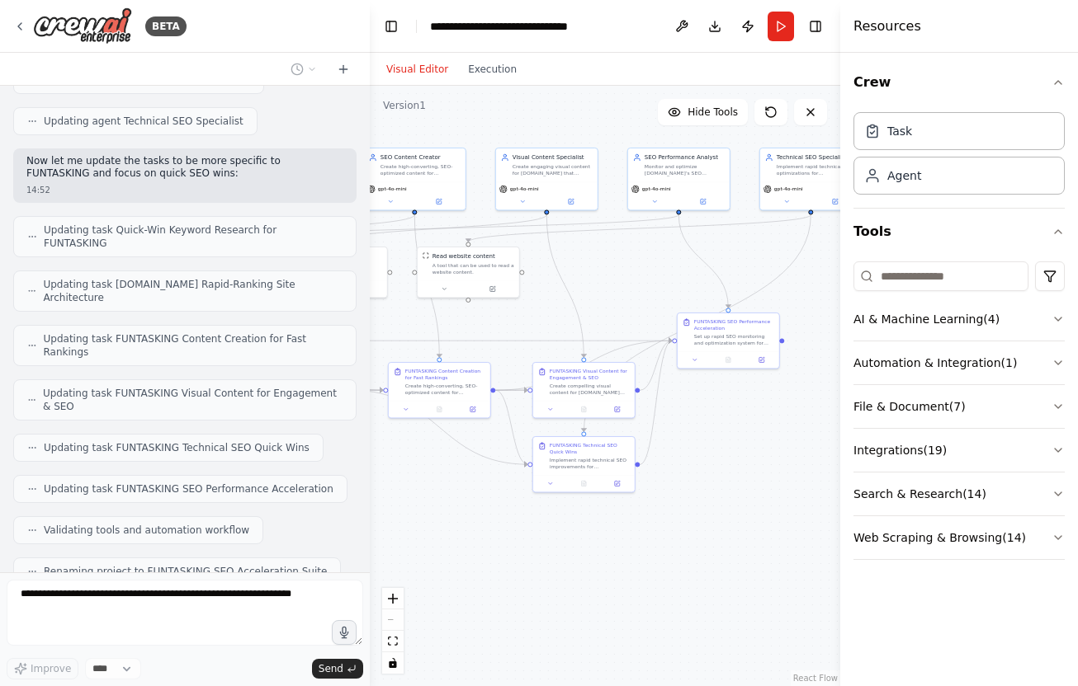
drag, startPoint x: 567, startPoint y: 544, endPoint x: 418, endPoint y: 499, distance: 155.0
click at [418, 499] on div ".deletable-edge-delete-btn { width: 20px; height: 20px; border: 0px solid #ffff…" at bounding box center [605, 386] width 470 height 601
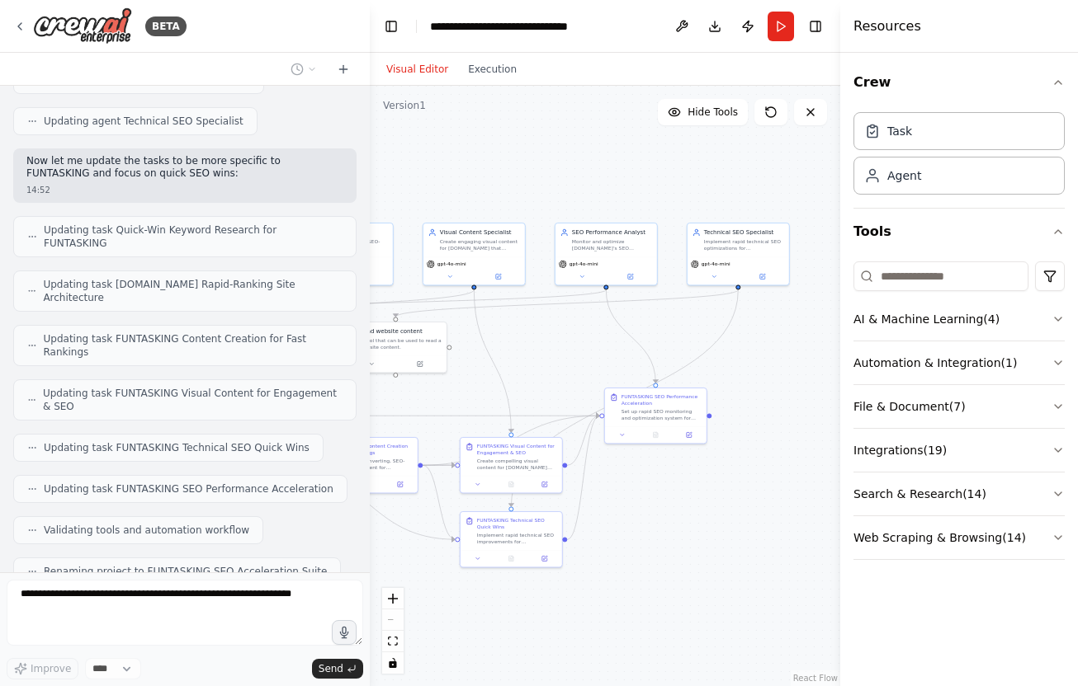
drag, startPoint x: 757, startPoint y: 426, endPoint x: 685, endPoint y: 501, distance: 104.4
click at [685, 501] on div ".deletable-edge-delete-btn { width: 20px; height: 20px; border: 0px solid #ffff…" at bounding box center [605, 386] width 470 height 601
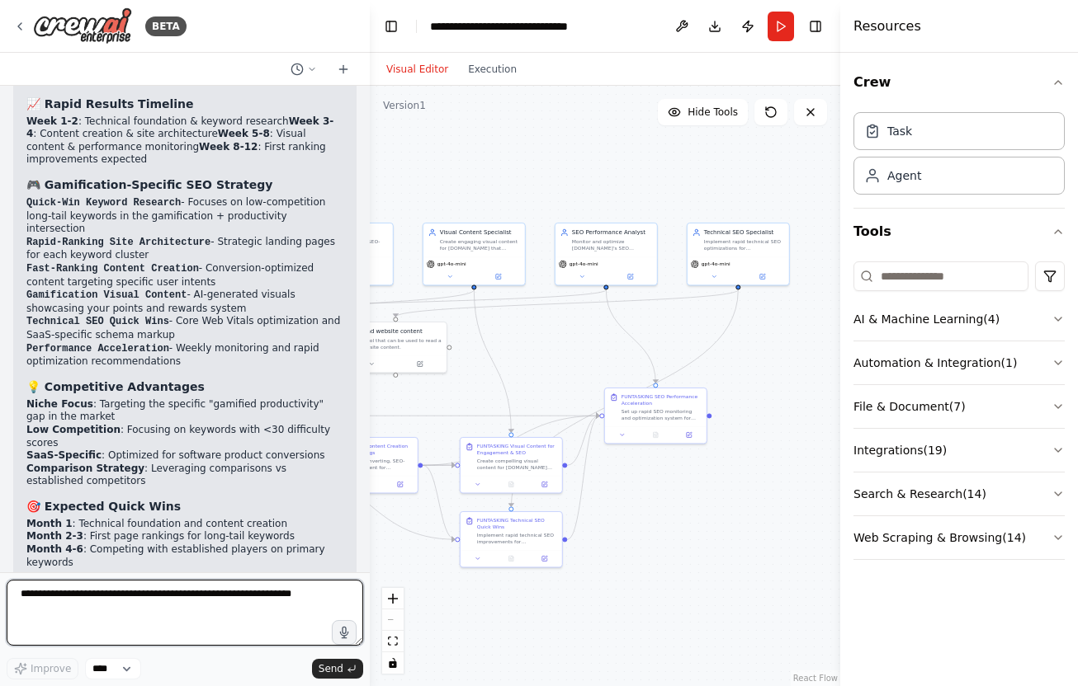
scroll to position [3360, 0]
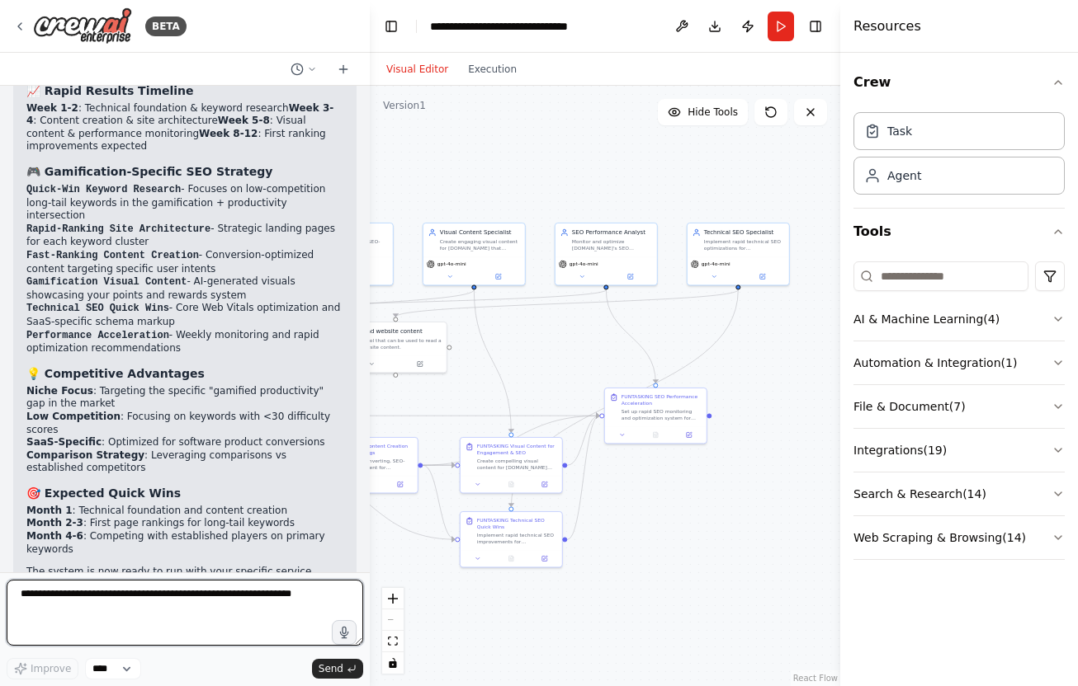
click at [105, 603] on textarea at bounding box center [185, 613] width 356 height 66
type textarea "*"
type textarea "**********"
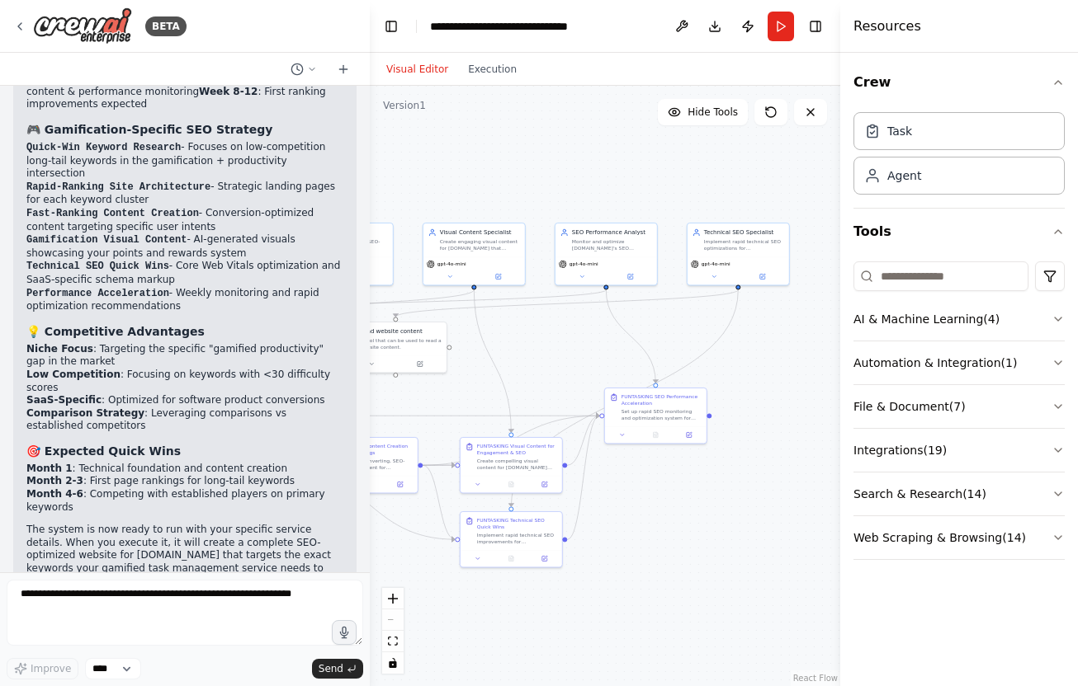
scroll to position [3458, 0]
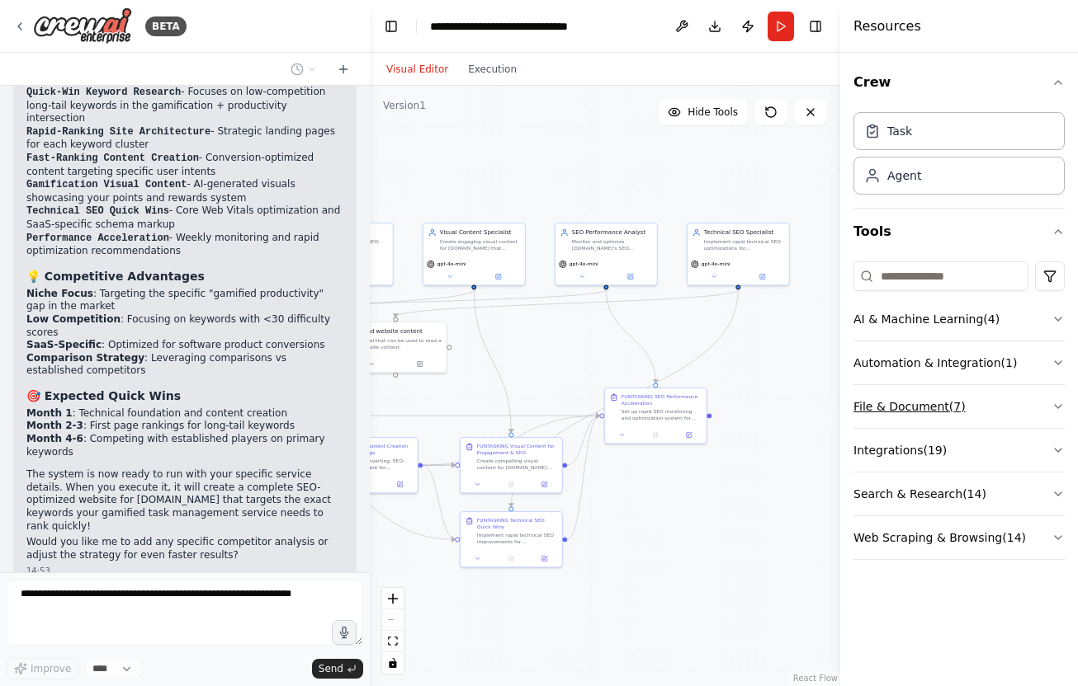
click at [1056, 402] on icon "button" at bounding box center [1057, 406] width 13 height 13
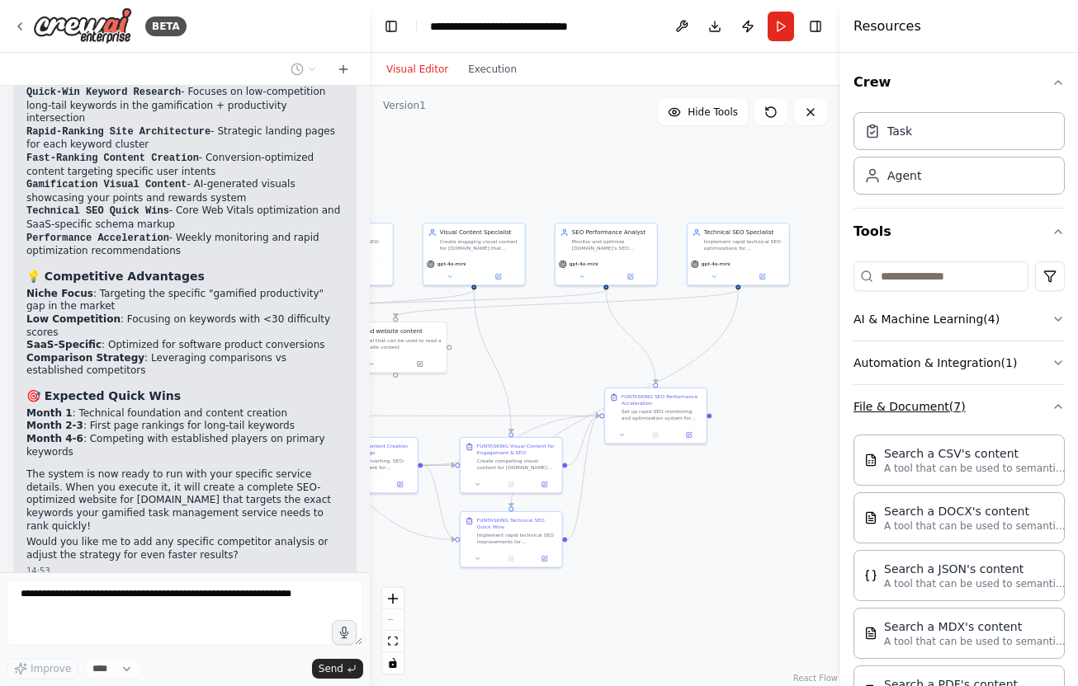
click at [1056, 402] on icon "button" at bounding box center [1057, 406] width 13 height 13
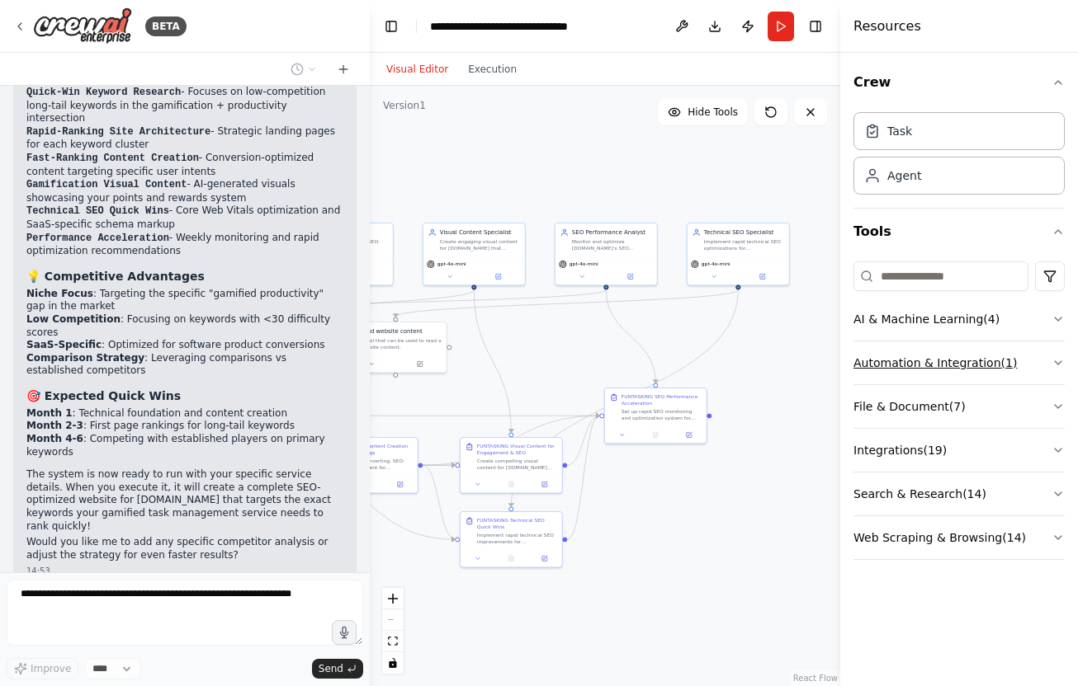
click at [1054, 356] on icon "button" at bounding box center [1057, 362] width 13 height 13
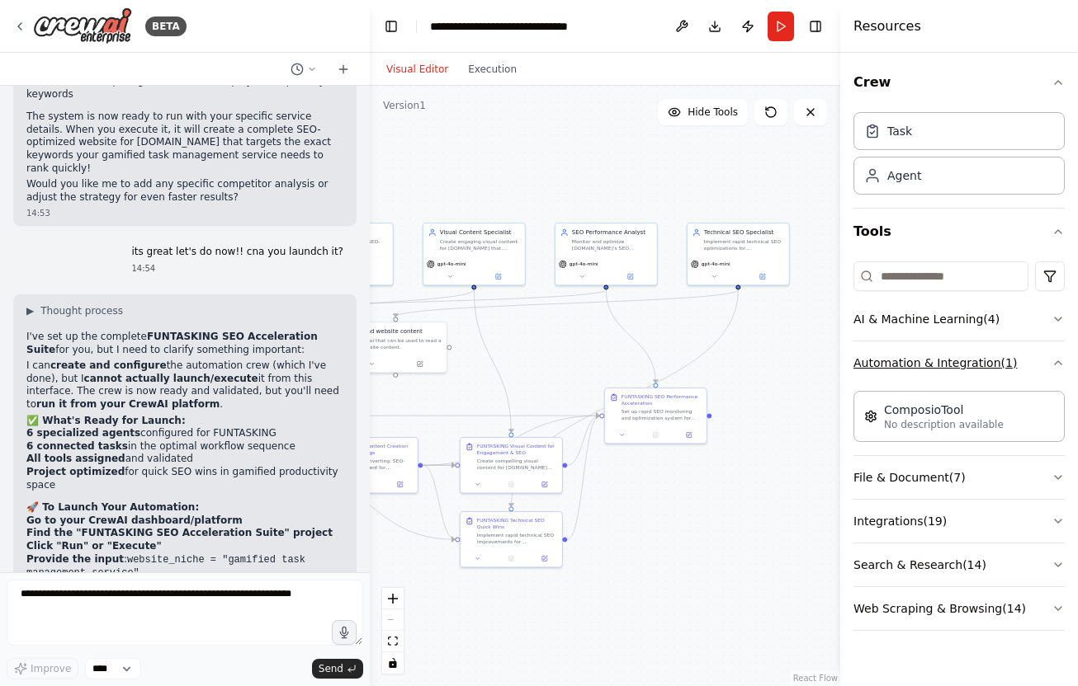
click at [1054, 356] on icon "button" at bounding box center [1057, 362] width 13 height 13
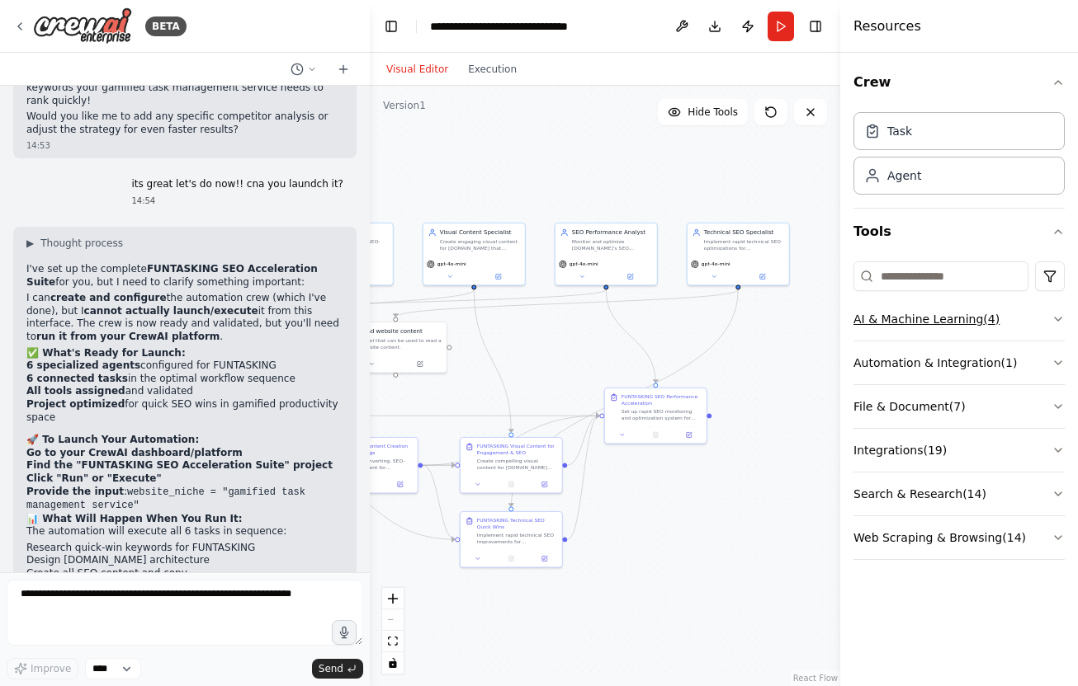
click at [1054, 325] on icon "button" at bounding box center [1057, 319] width 13 height 13
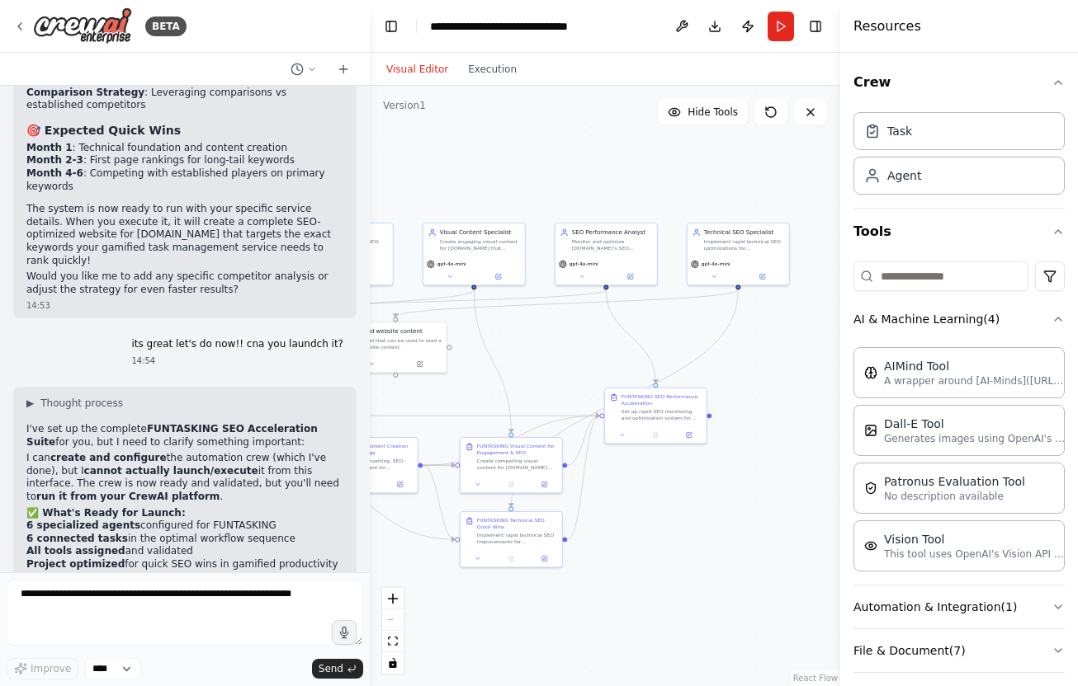
scroll to position [3926, 0]
